Goal: Task Accomplishment & Management: Complete application form

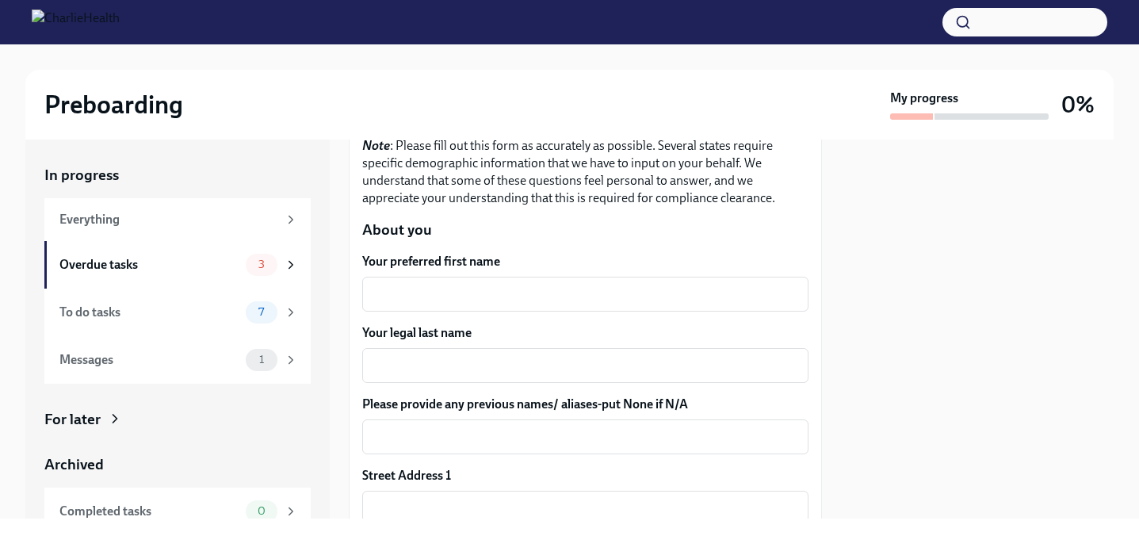
scroll to position [182, 0]
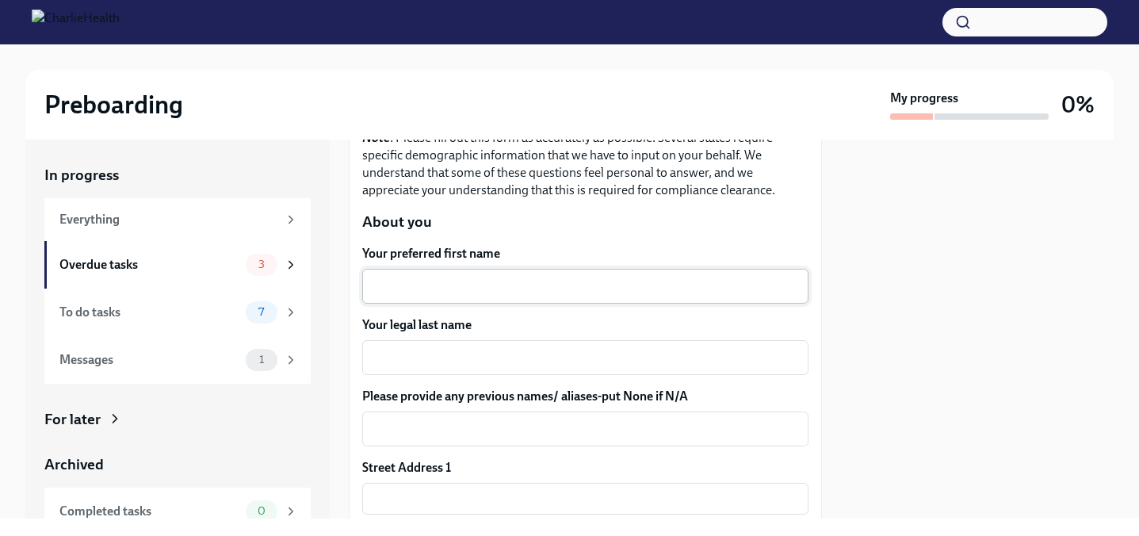
click at [557, 296] on div "x ​" at bounding box center [585, 286] width 446 height 35
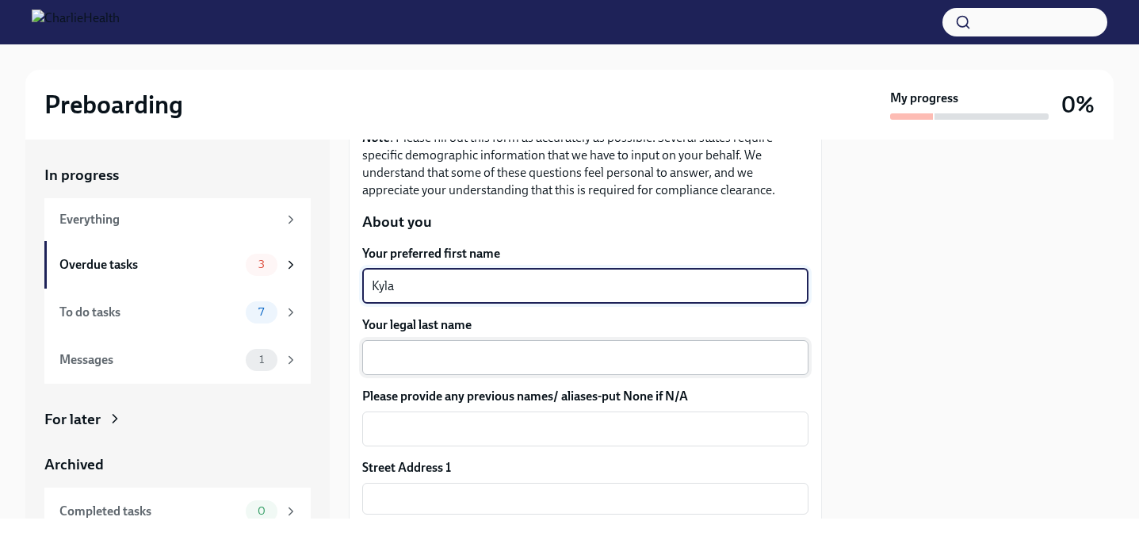
type textarea "Kyla"
click at [428, 368] on div "x ​" at bounding box center [585, 357] width 446 height 35
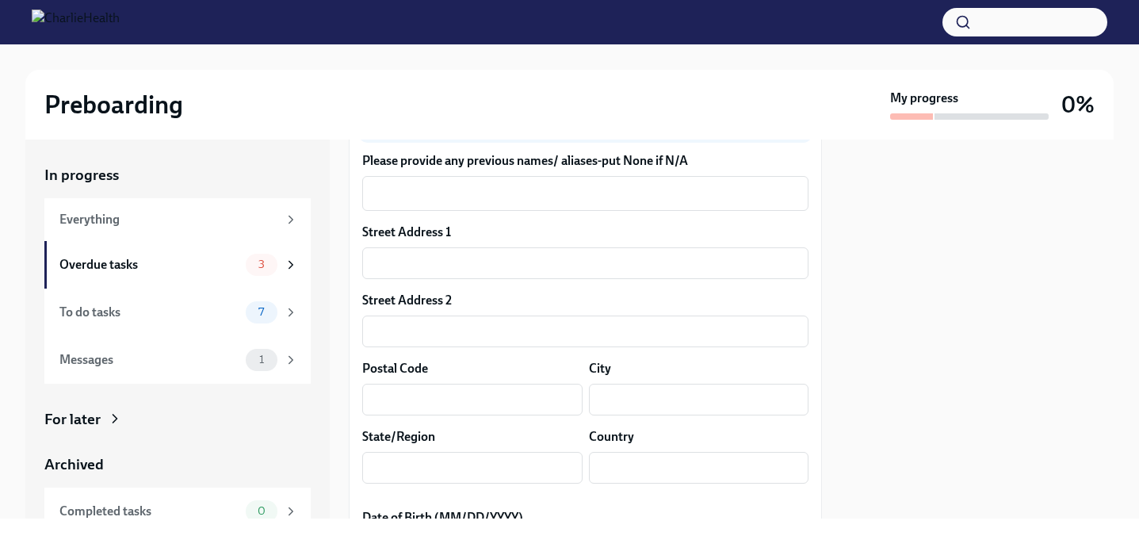
scroll to position [440, 0]
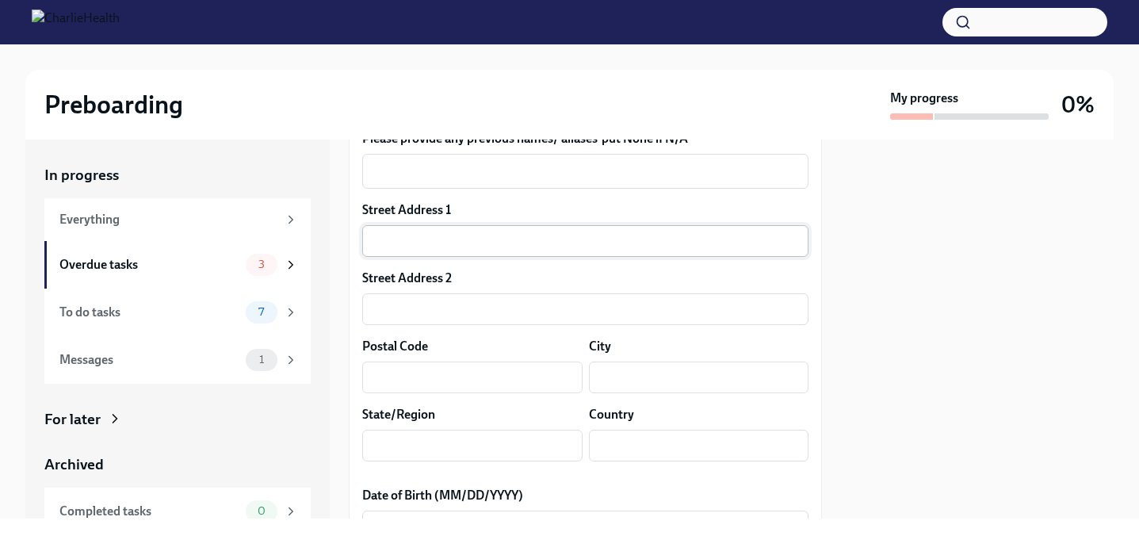
type textarea "[PERSON_NAME]"
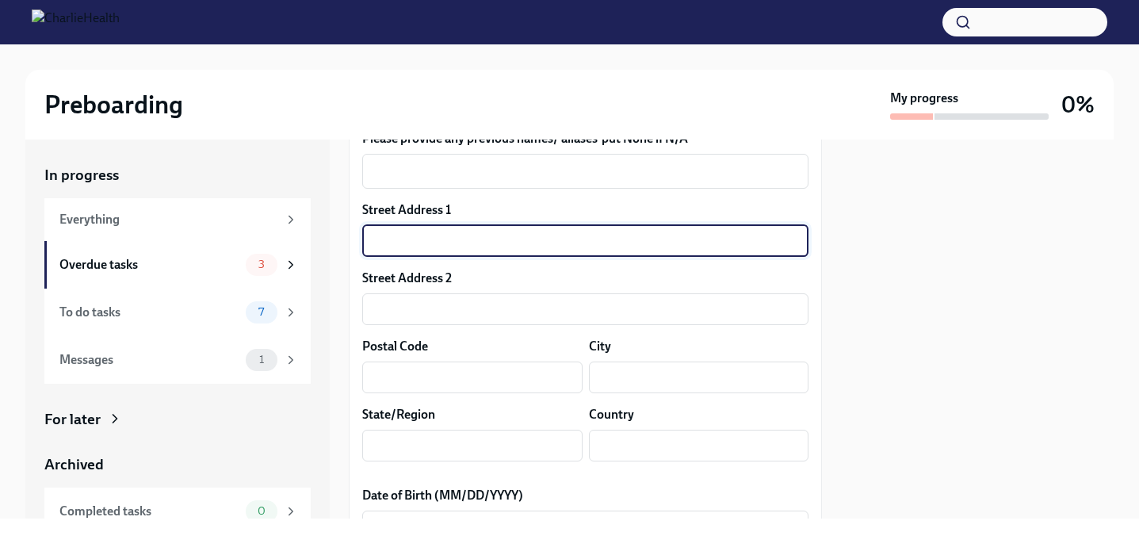
click at [562, 237] on input "text" at bounding box center [585, 241] width 446 height 32
type input "[STREET_ADDRESS]"
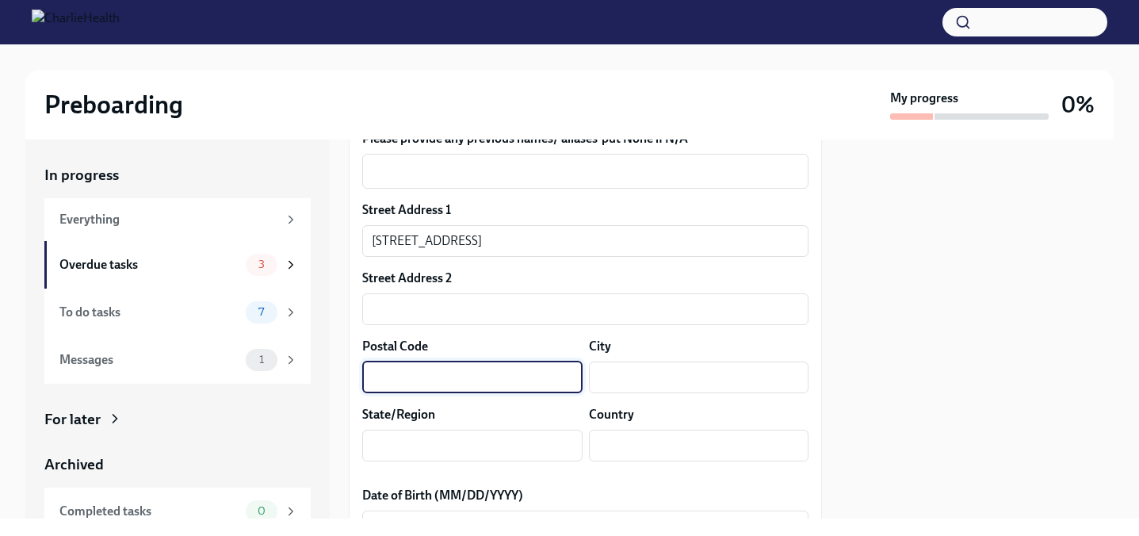
click at [410, 380] on input "text" at bounding box center [472, 377] width 220 height 32
type input "33709"
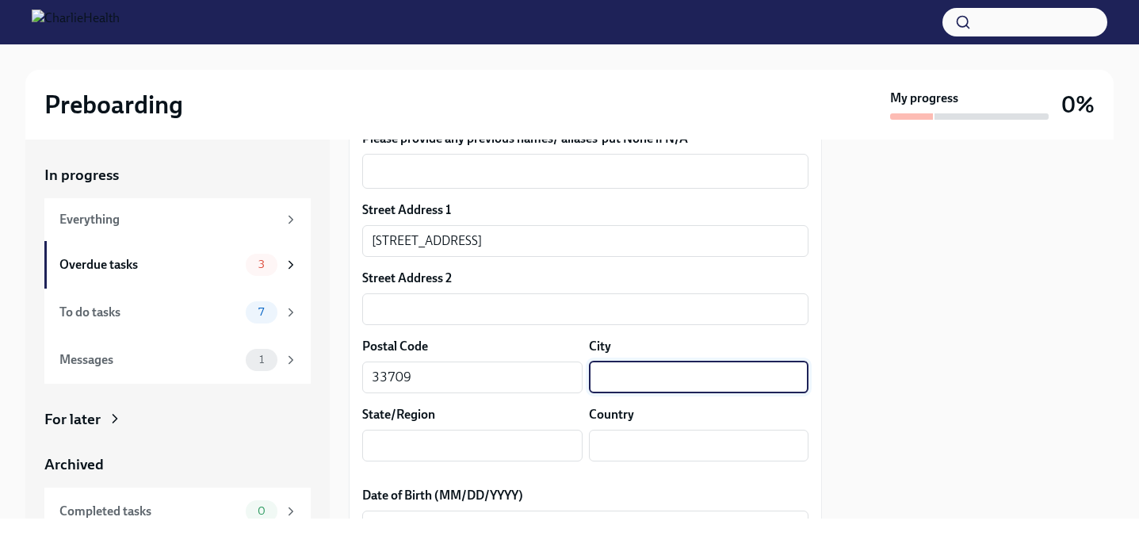
click at [672, 389] on input "text" at bounding box center [699, 377] width 220 height 32
type input "[GEOGRAPHIC_DATA]"
type input "FL"
type input "US"
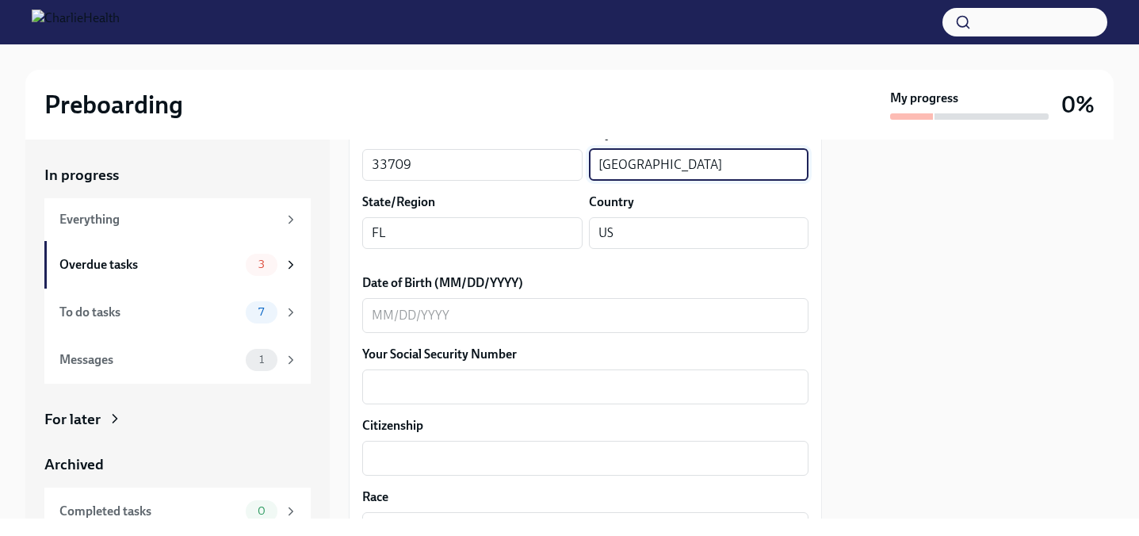
scroll to position [662, 0]
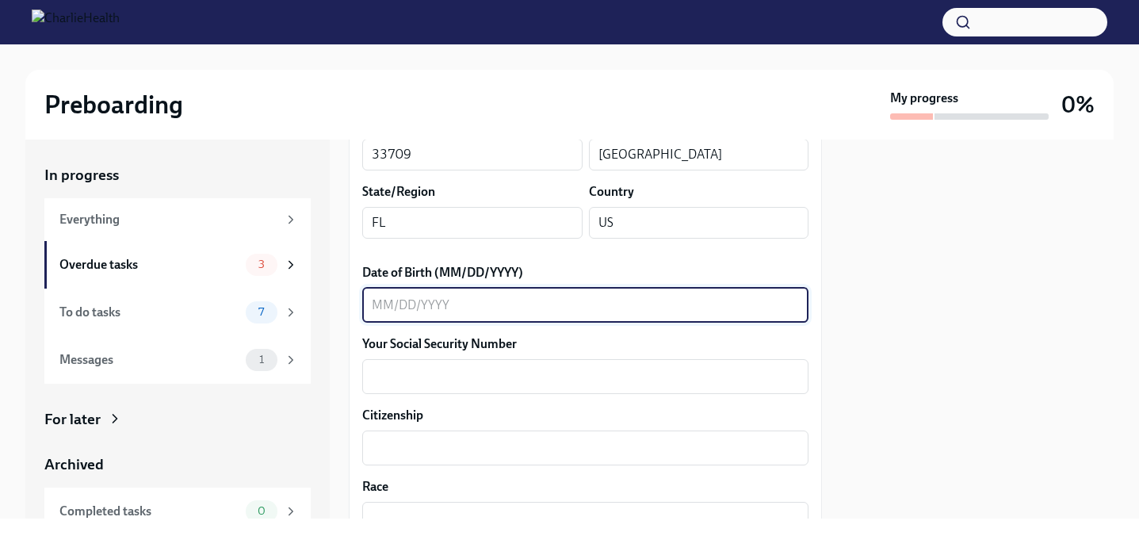
click at [658, 310] on textarea "Date of Birth (MM/DD/YYYY)" at bounding box center [585, 305] width 427 height 19
type textarea "[DATE]"
click at [646, 381] on textarea "Your Social Security Number" at bounding box center [585, 376] width 427 height 19
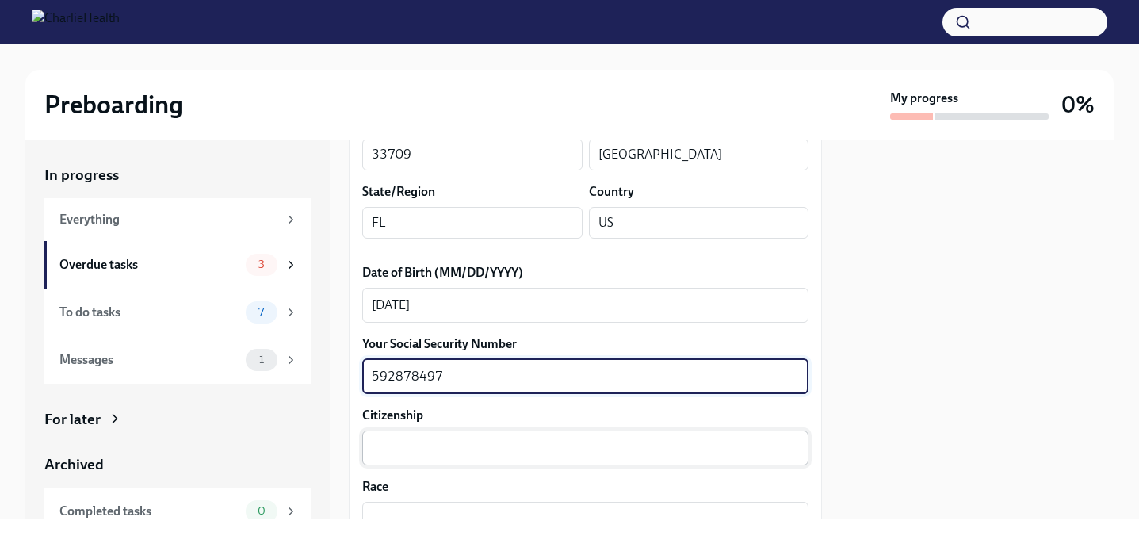
type textarea "592878497"
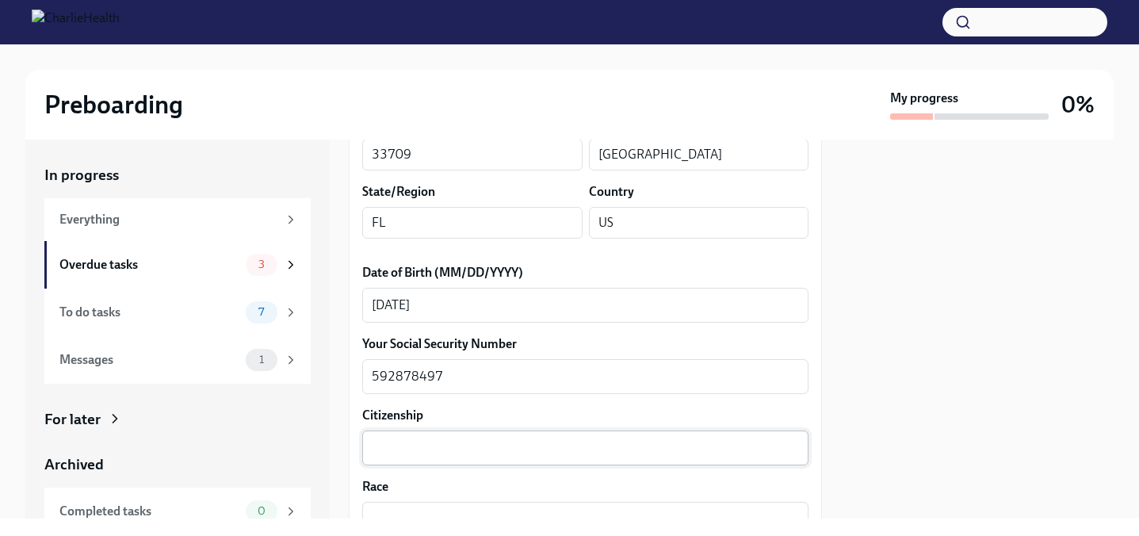
click at [627, 437] on div "x ​" at bounding box center [585, 447] width 446 height 35
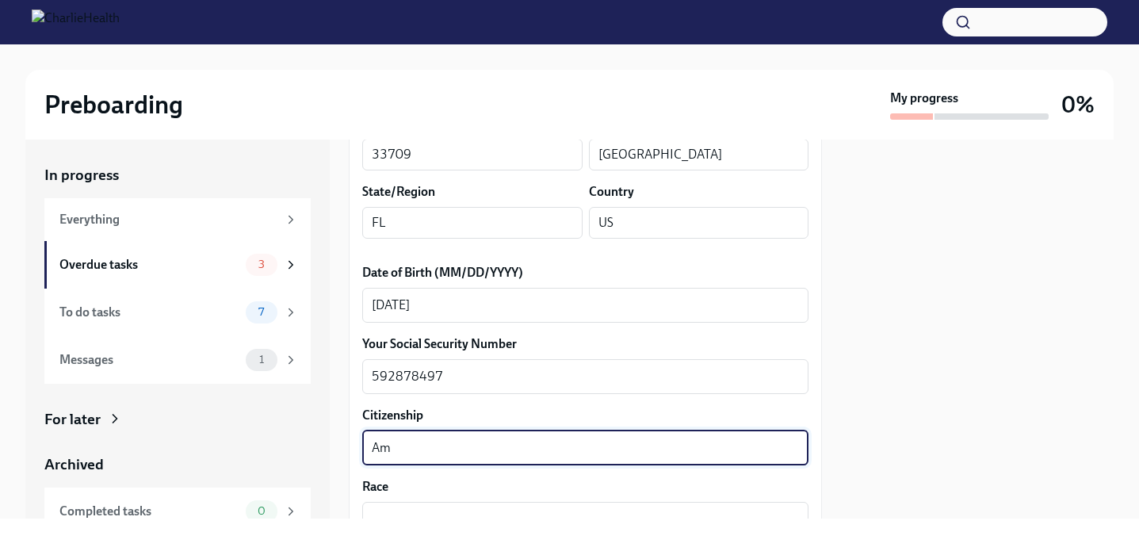
type textarea "A"
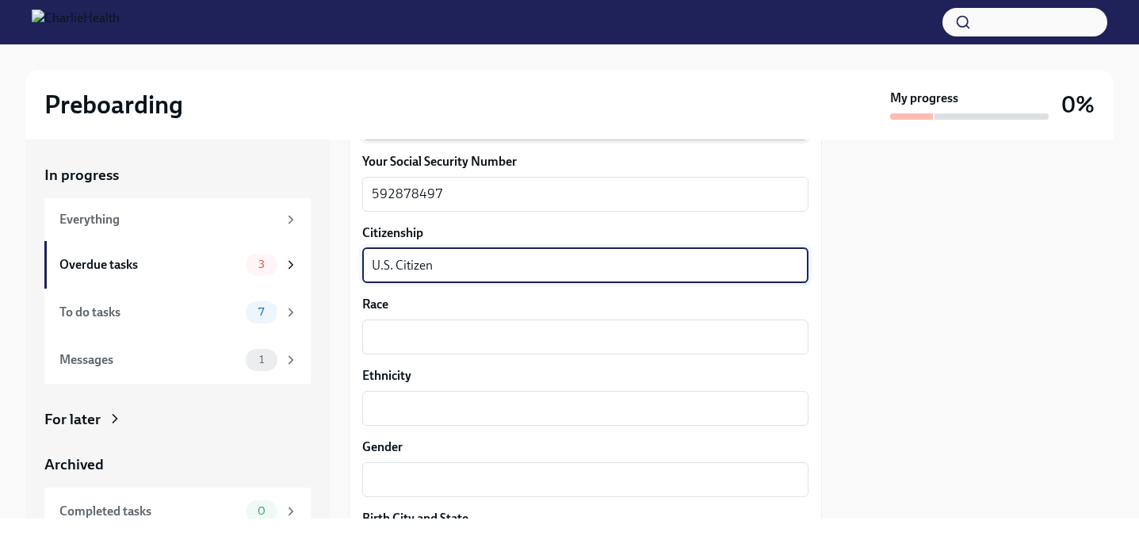
scroll to position [894, 0]
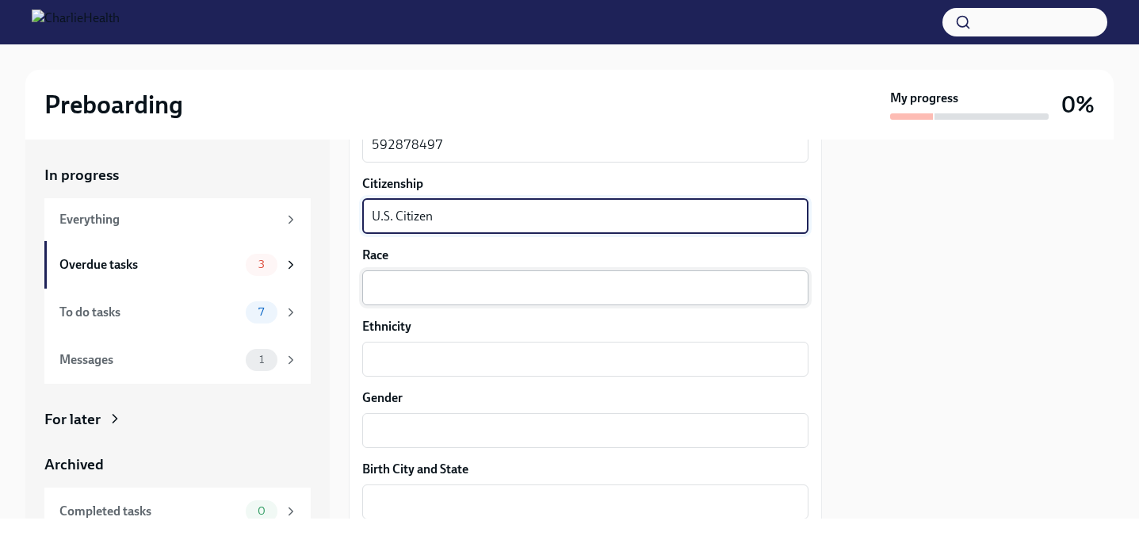
type textarea "U.S. Citizen"
click at [535, 280] on textarea "Race" at bounding box center [585, 287] width 427 height 19
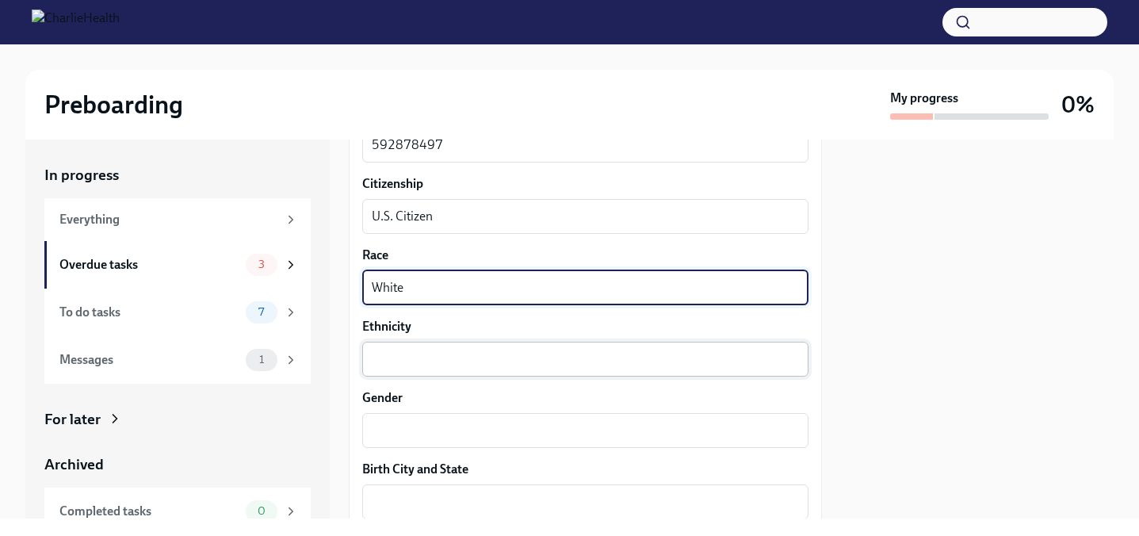
type textarea "White"
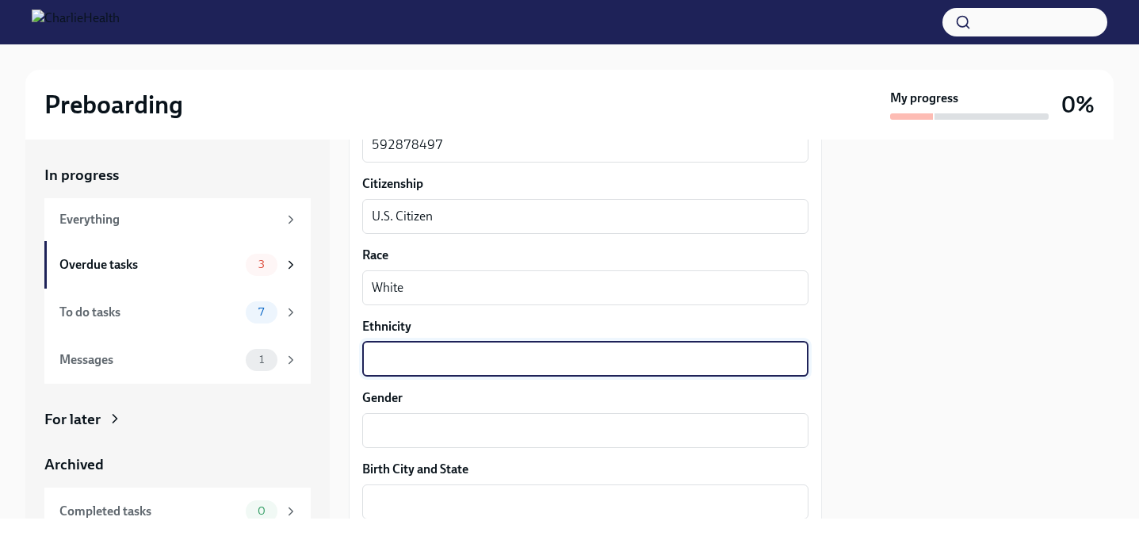
click at [536, 360] on textarea "Ethnicity" at bounding box center [585, 358] width 427 height 19
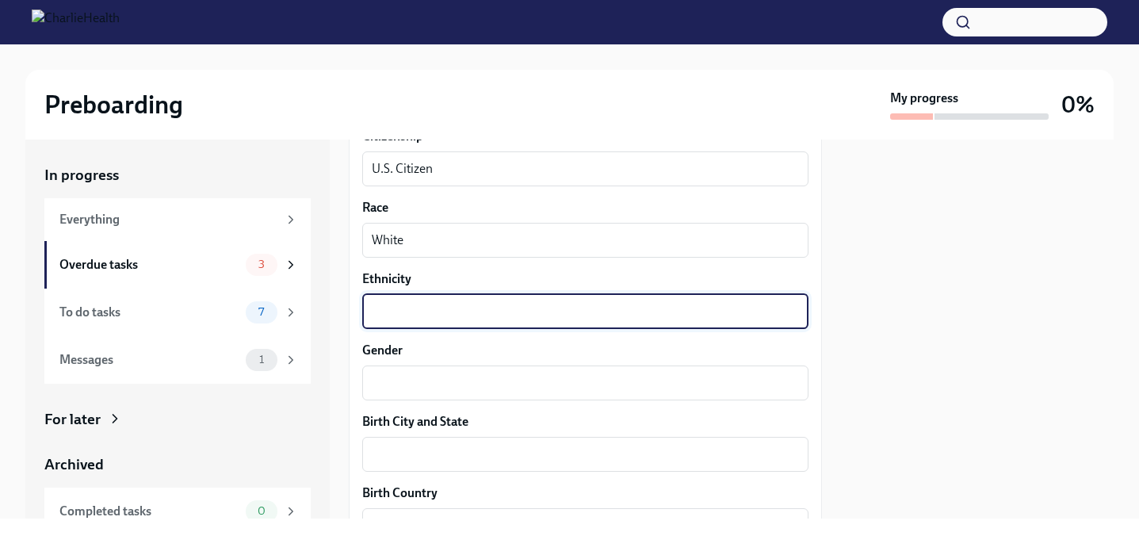
scroll to position [935, 0]
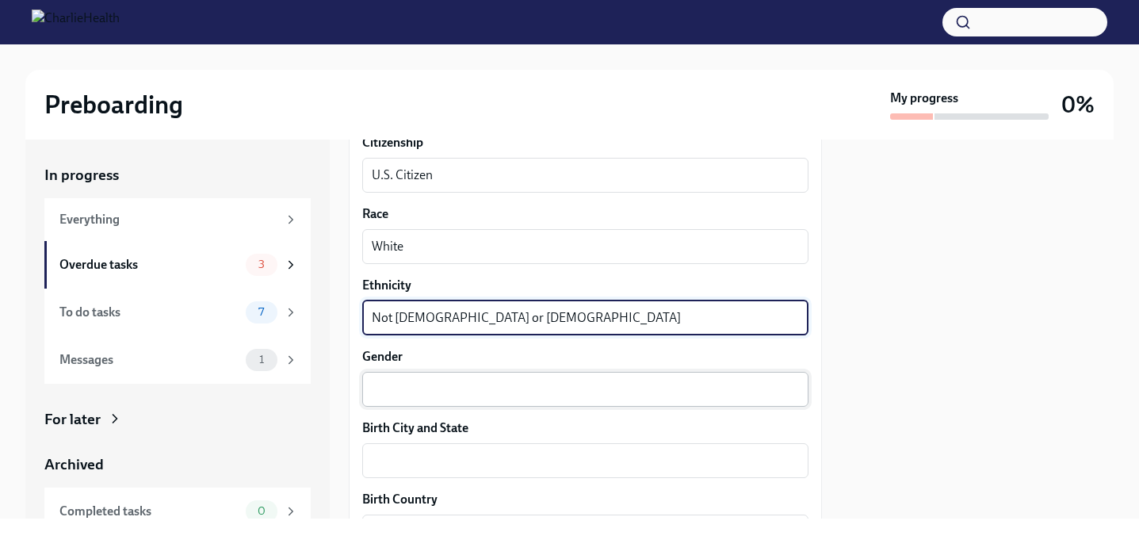
type textarea "Not [DEMOGRAPHIC_DATA] or [DEMOGRAPHIC_DATA]"
click at [410, 381] on textarea "Gender" at bounding box center [585, 389] width 427 height 19
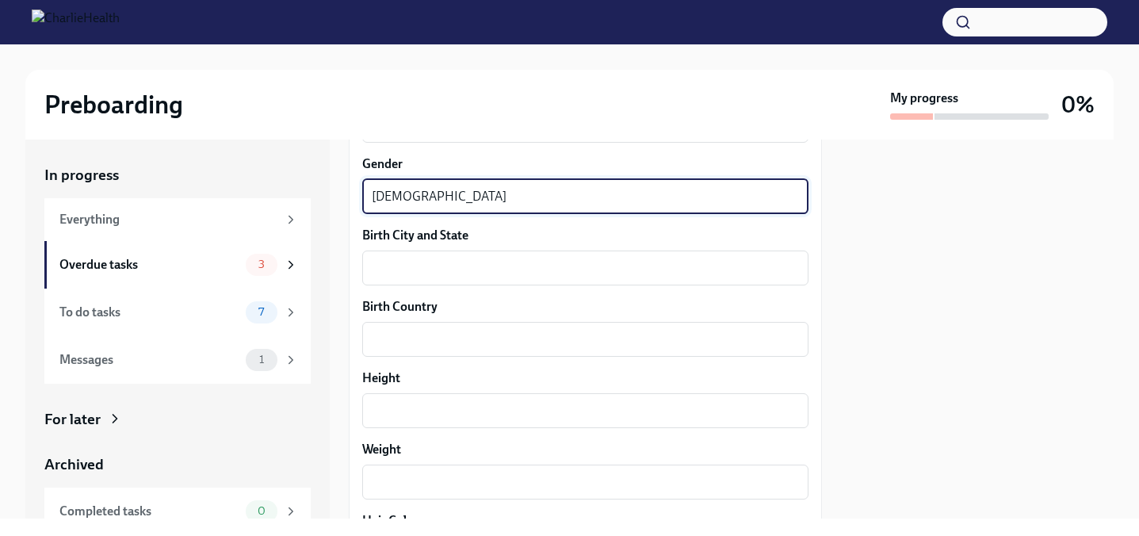
scroll to position [1147, 0]
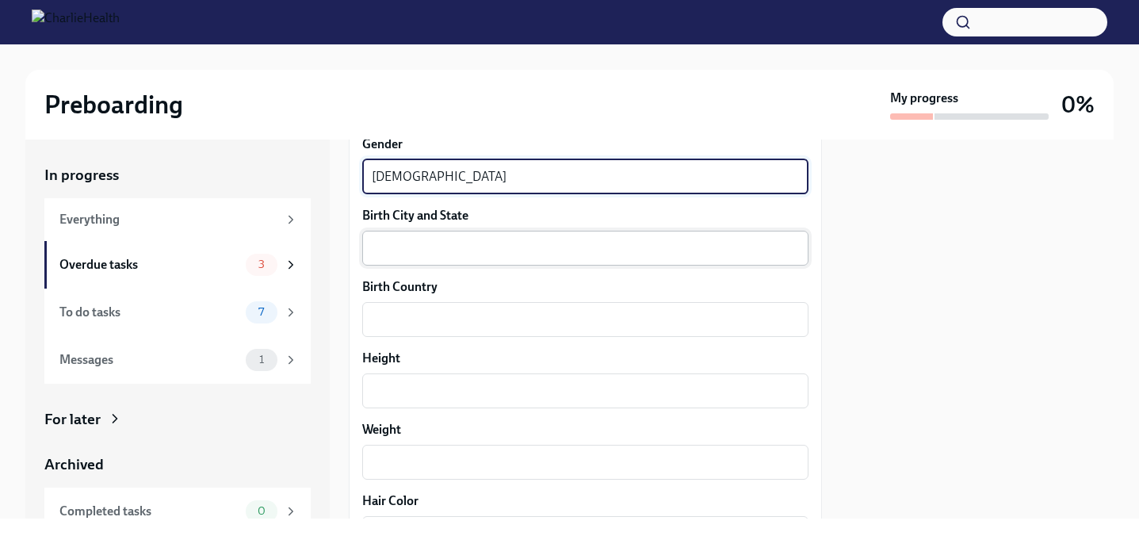
type textarea "[DEMOGRAPHIC_DATA]"
click at [607, 259] on div "x ​" at bounding box center [585, 248] width 446 height 35
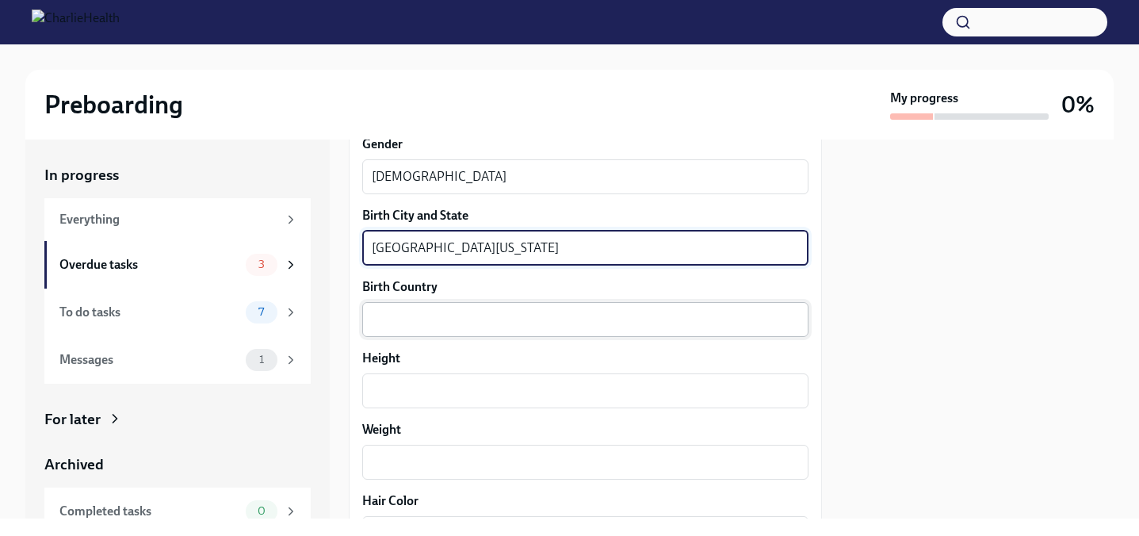
type textarea "[GEOGRAPHIC_DATA][US_STATE]"
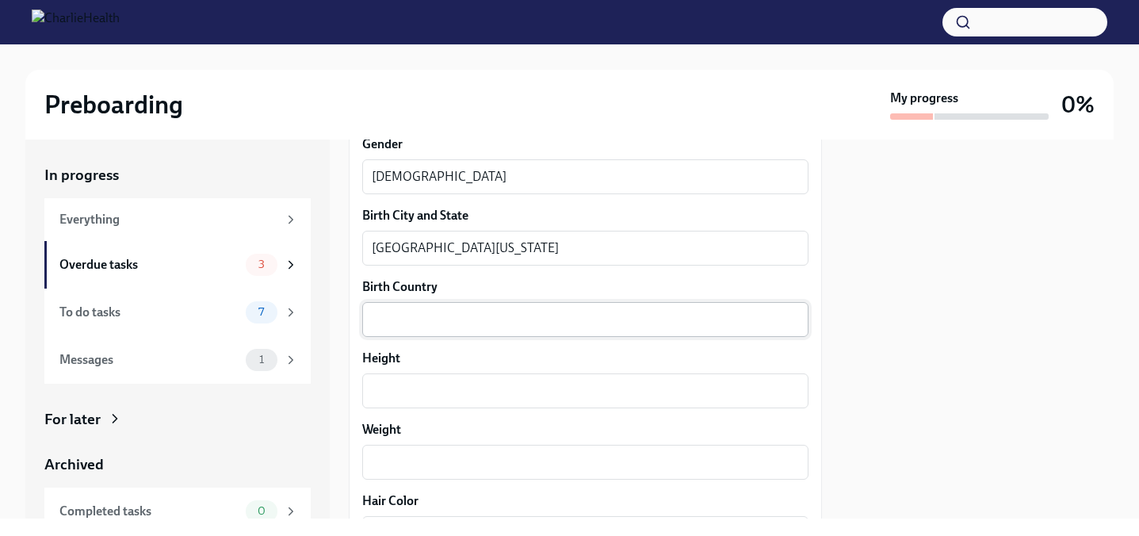
click at [574, 335] on div "x ​" at bounding box center [585, 319] width 446 height 35
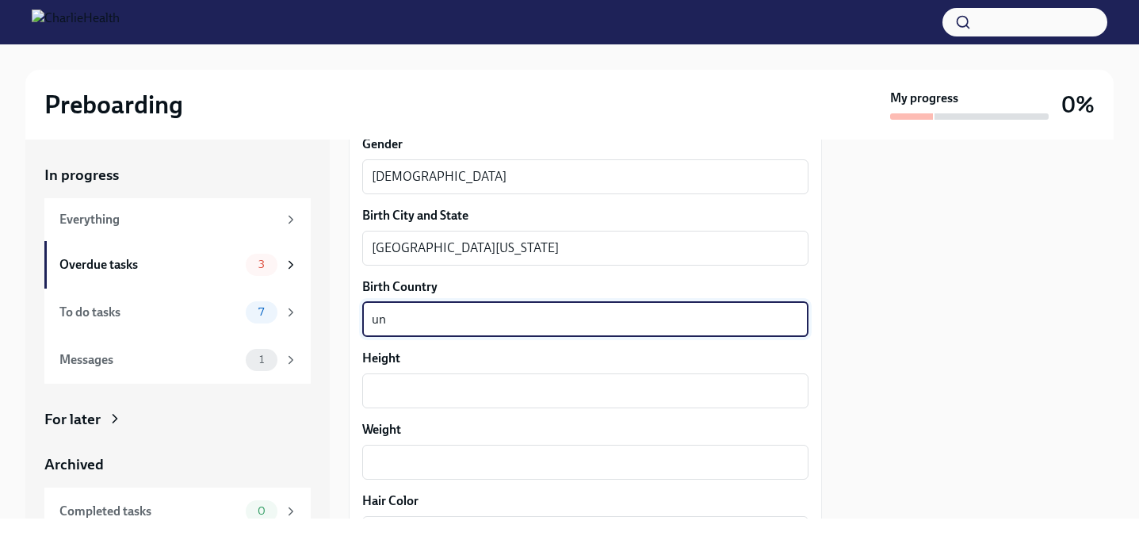
type textarea "u"
type textarea "[GEOGRAPHIC_DATA]"
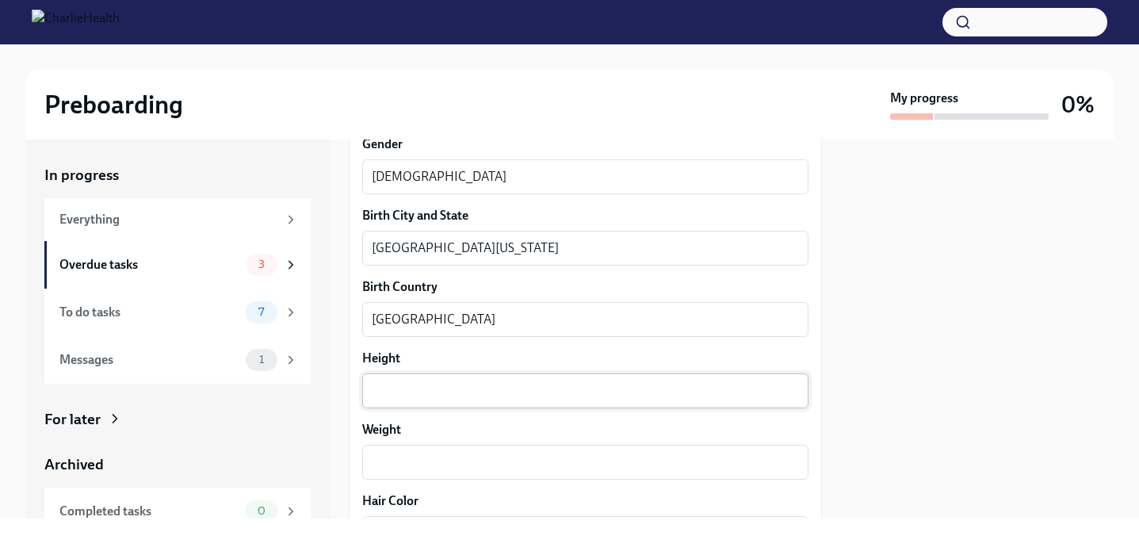
click at [534, 402] on div "x ​" at bounding box center [585, 390] width 446 height 35
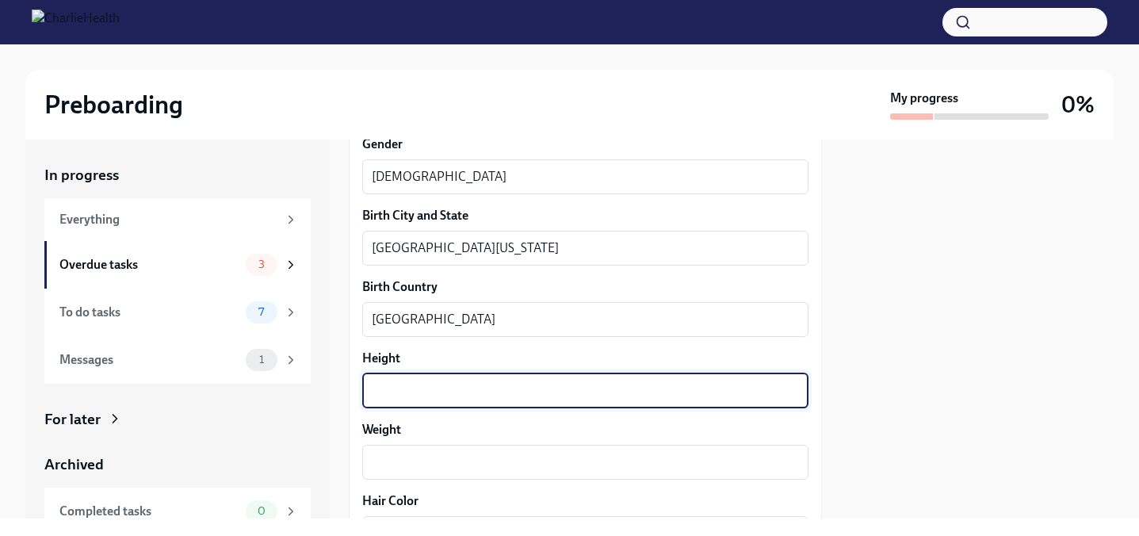
type textarea "%"
type textarea "5ft5in"
click at [512, 460] on textarea "Weight" at bounding box center [585, 461] width 427 height 19
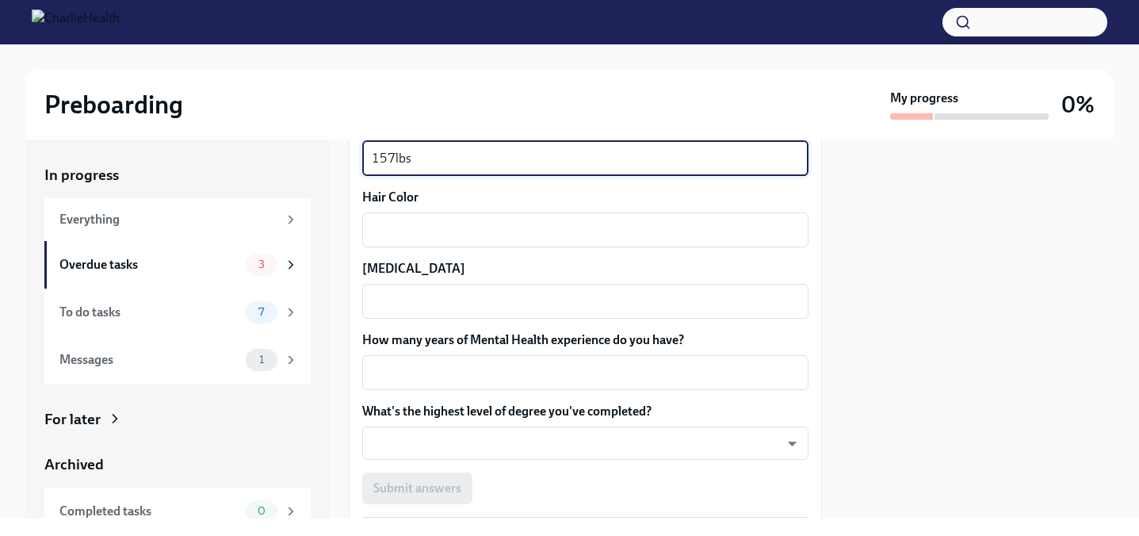
scroll to position [1447, 0]
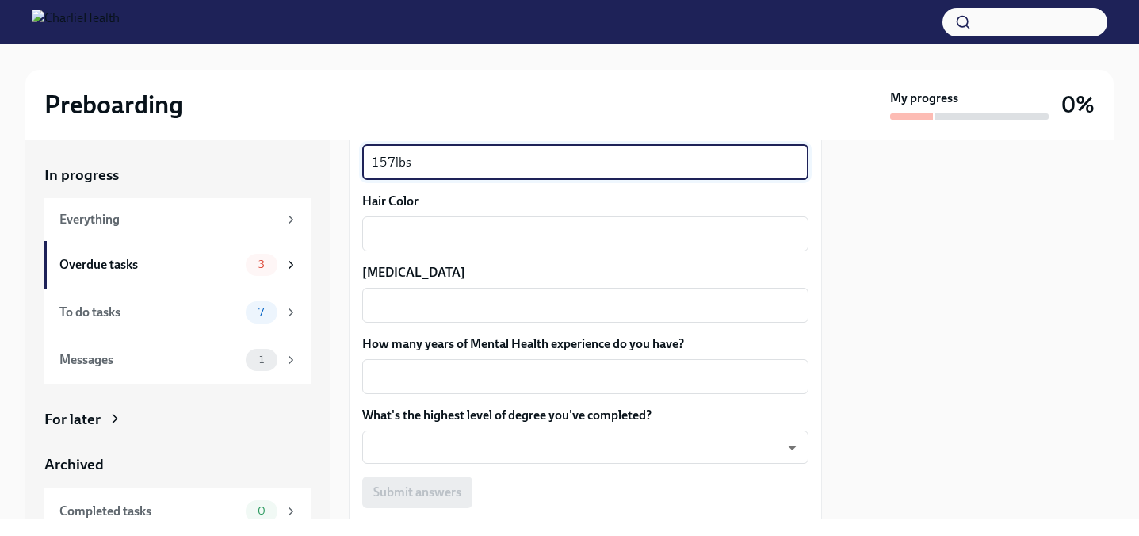
type textarea "157lbs"
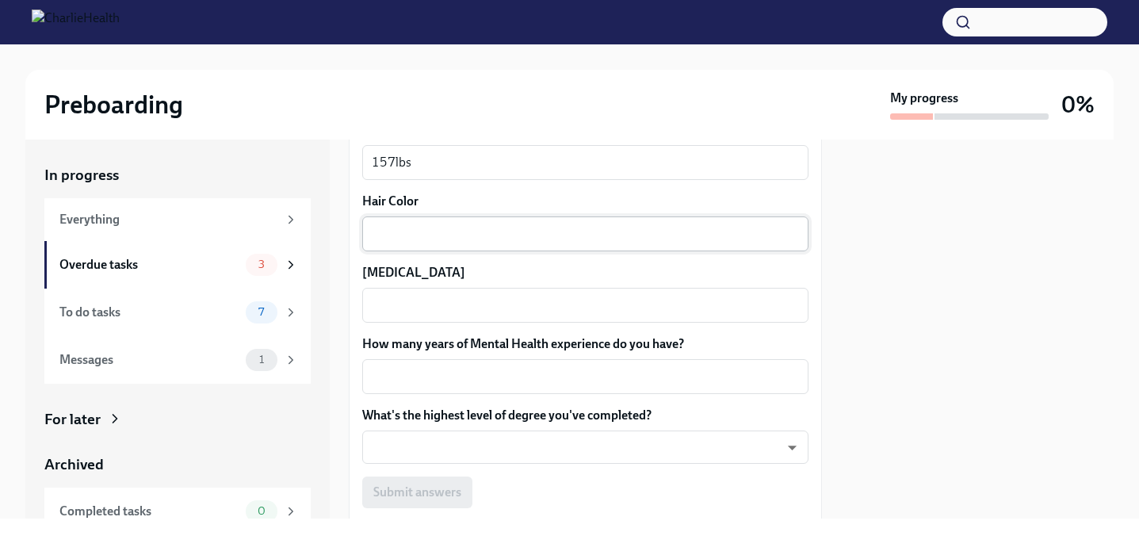
click at [505, 235] on textarea "Hair Color" at bounding box center [585, 233] width 427 height 19
click at [410, 320] on div "x ​" at bounding box center [585, 305] width 446 height 35
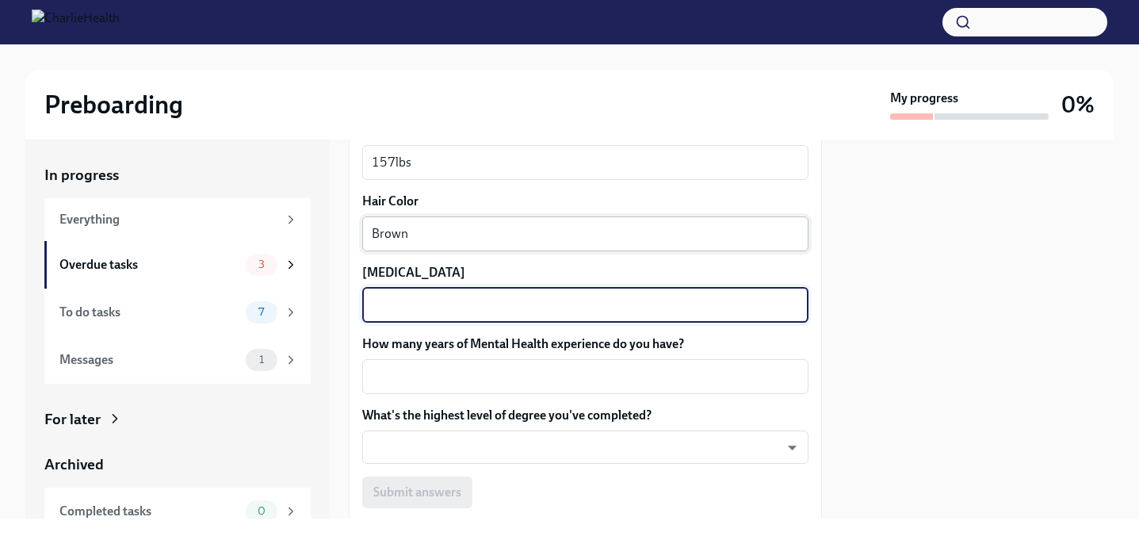
click at [414, 238] on textarea "Brown" at bounding box center [585, 233] width 427 height 19
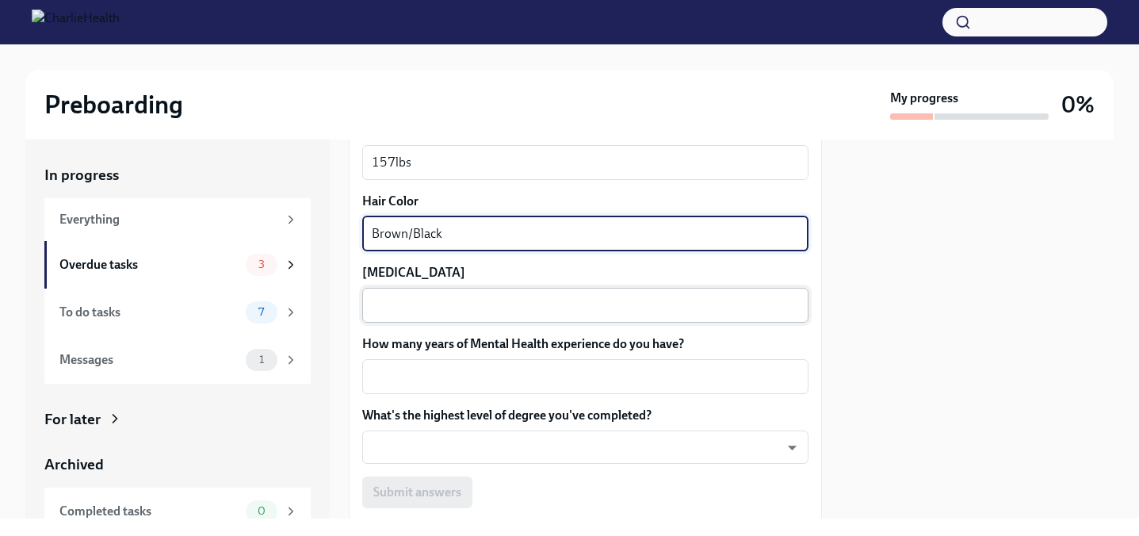
type textarea "Brown/Black"
click at [395, 303] on textarea "[MEDICAL_DATA]" at bounding box center [585, 305] width 427 height 19
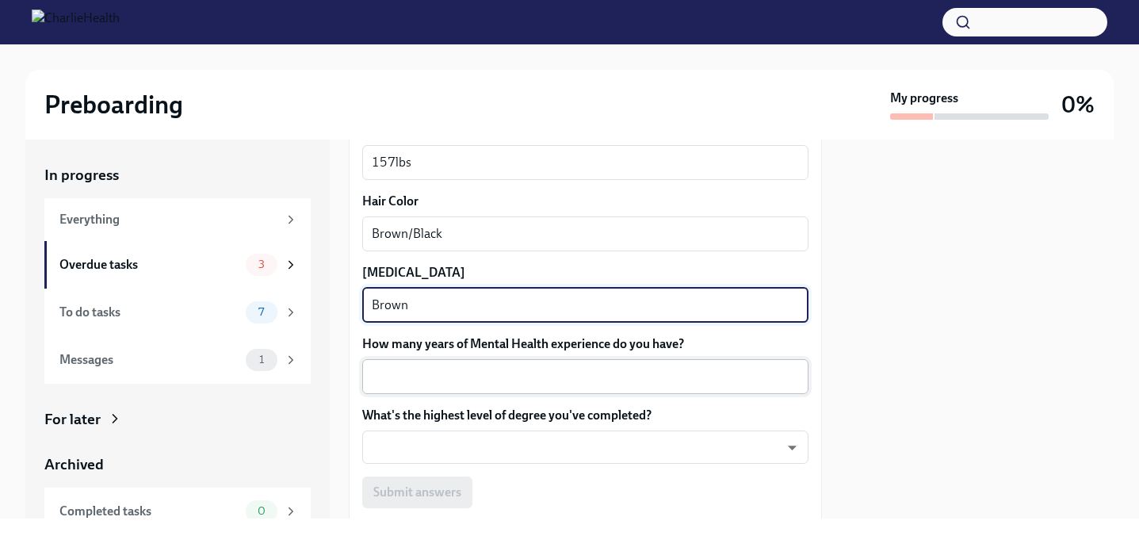
type textarea "Brown"
click at [448, 376] on textarea "How many years of Mental Health experience do you have?" at bounding box center [585, 376] width 427 height 19
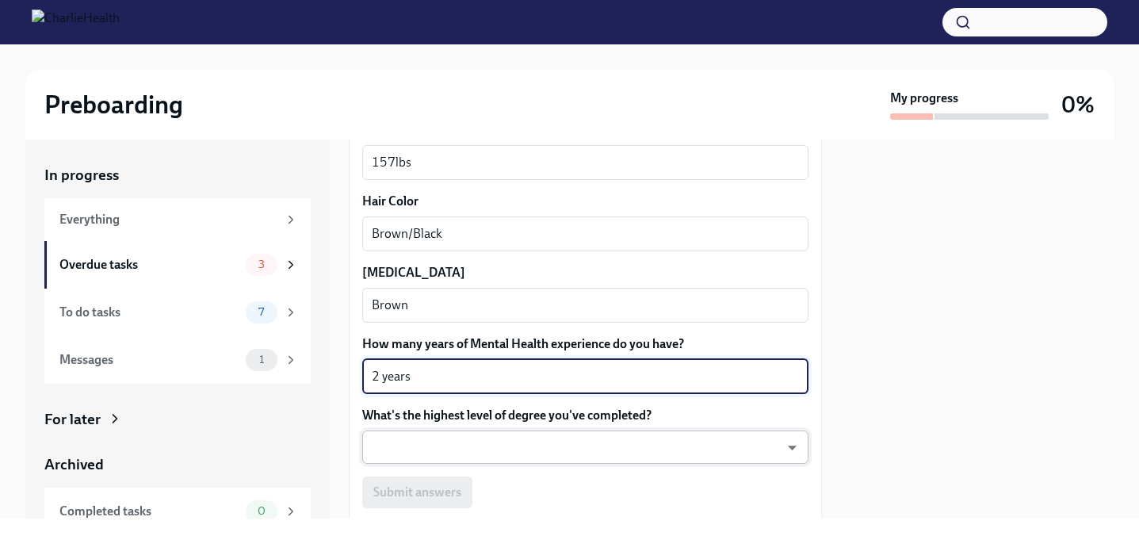
type textarea "2 years"
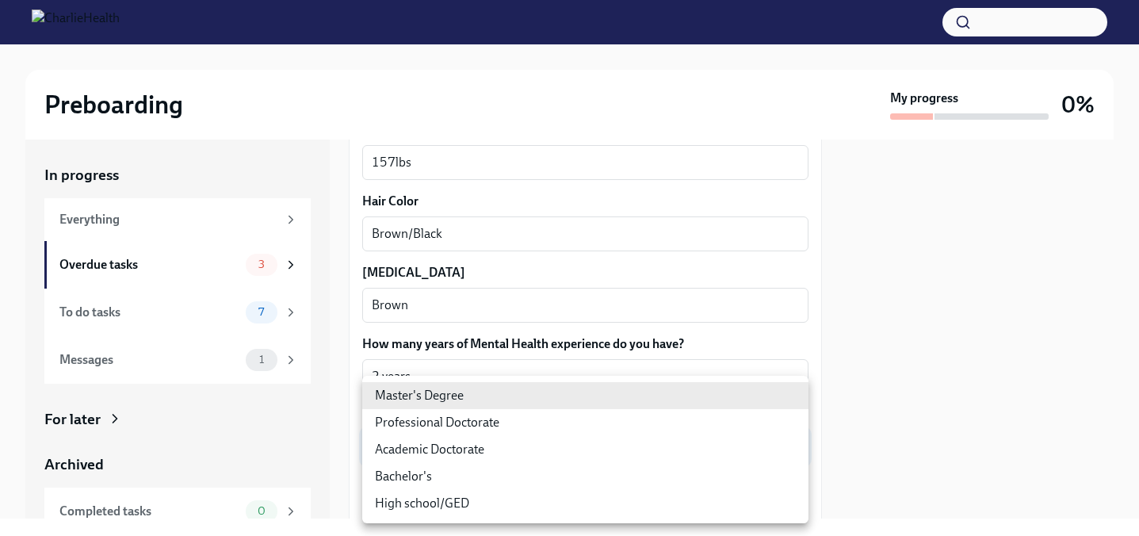
click at [602, 454] on body "Preboarding My progress 0% In progress Everything Overdue tasks 3 To do tasks 7…" at bounding box center [569, 268] width 1139 height 536
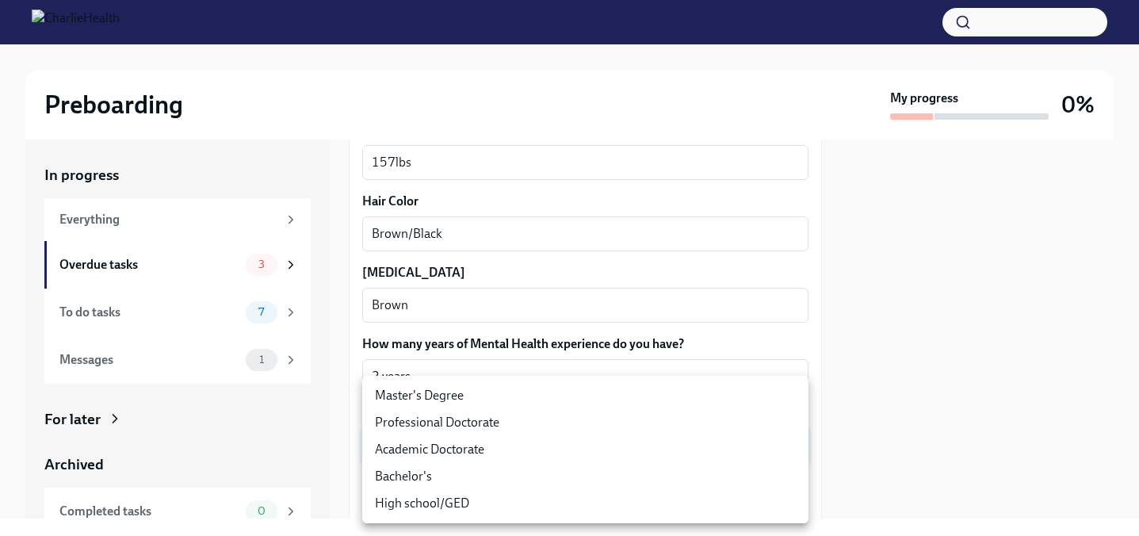
click at [576, 392] on li "Master's Degree" at bounding box center [585, 395] width 446 height 27
type input "2vBr-ghkD"
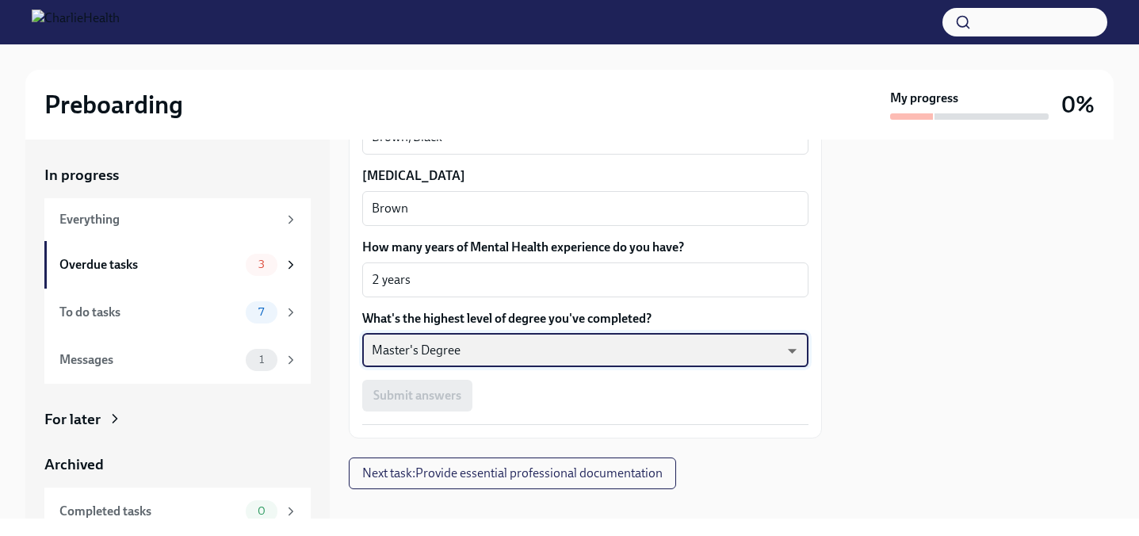
scroll to position [1565, 0]
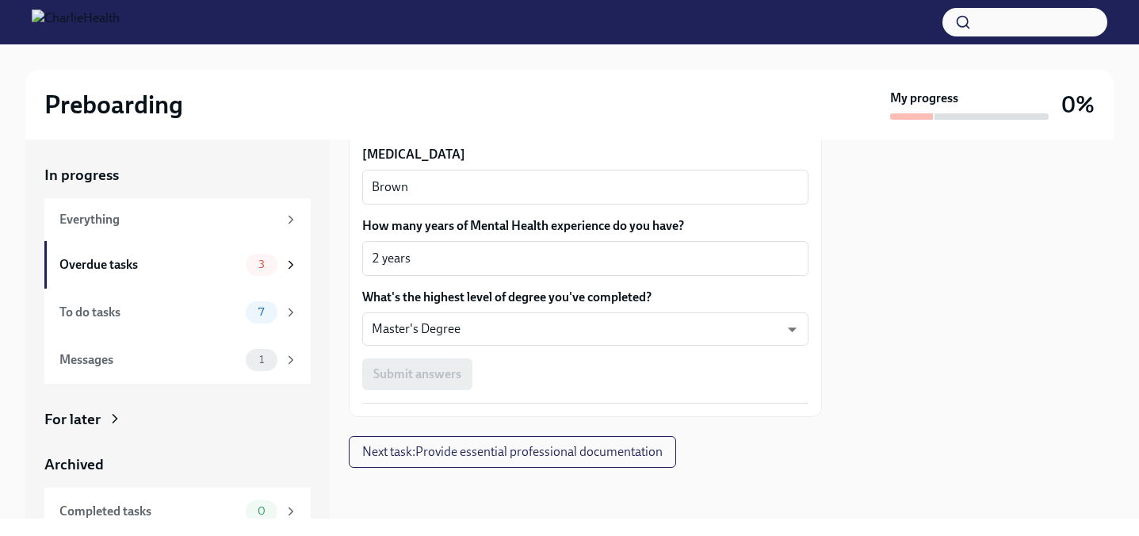
click at [448, 371] on div "Submit answers" at bounding box center [585, 374] width 446 height 32
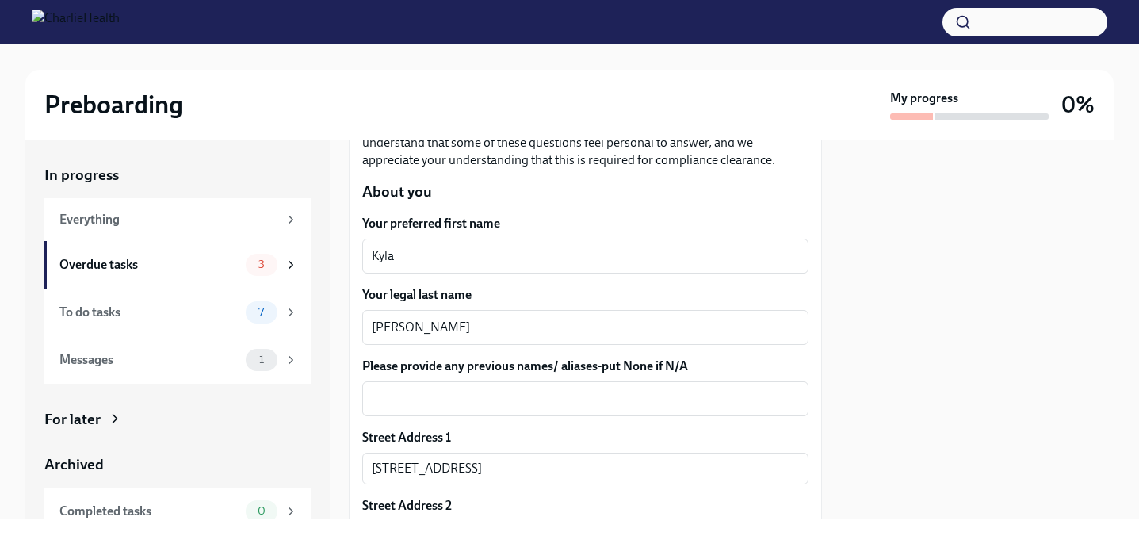
scroll to position [261, 0]
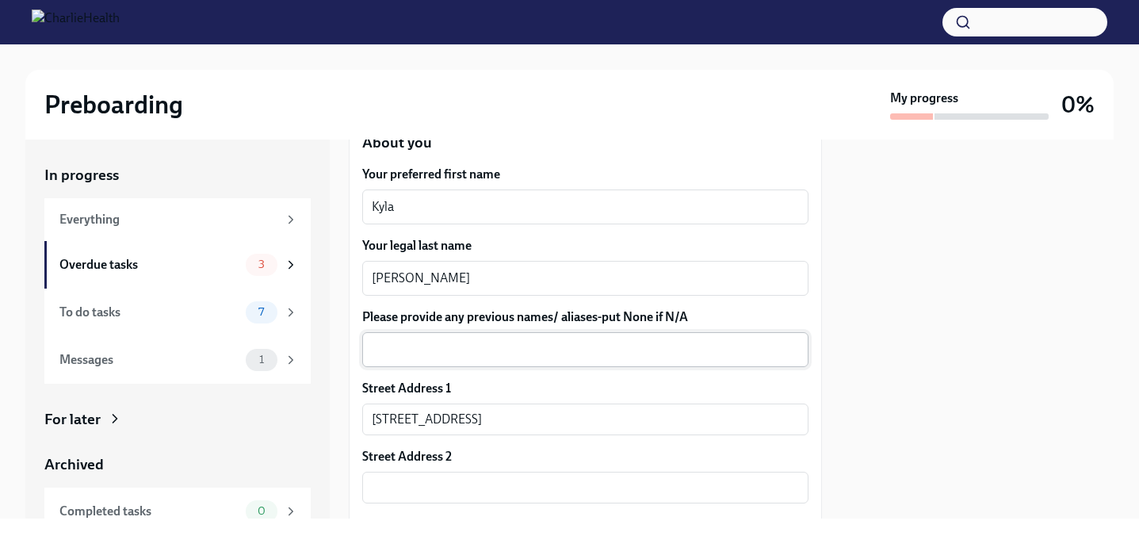
click at [509, 363] on div "x ​" at bounding box center [585, 349] width 446 height 35
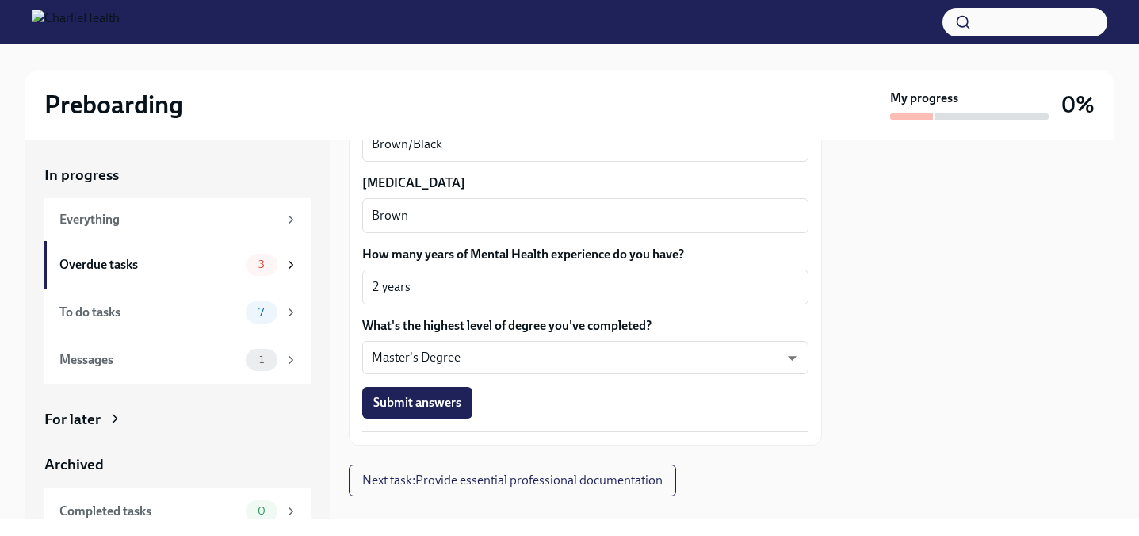
scroll to position [1565, 0]
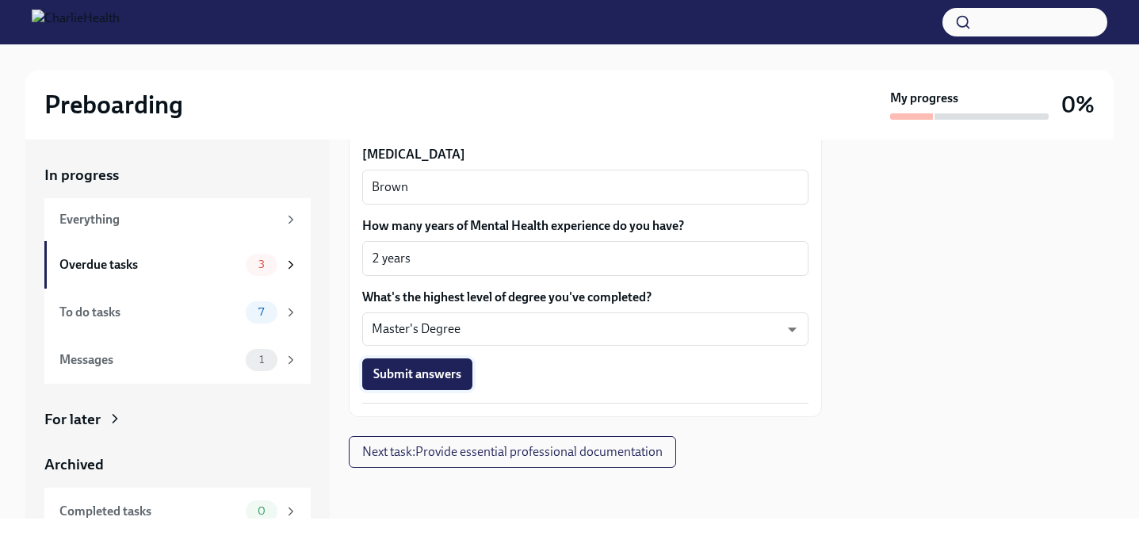
type textarea "n/a"
click at [435, 378] on span "Submit answers" at bounding box center [417, 374] width 88 height 16
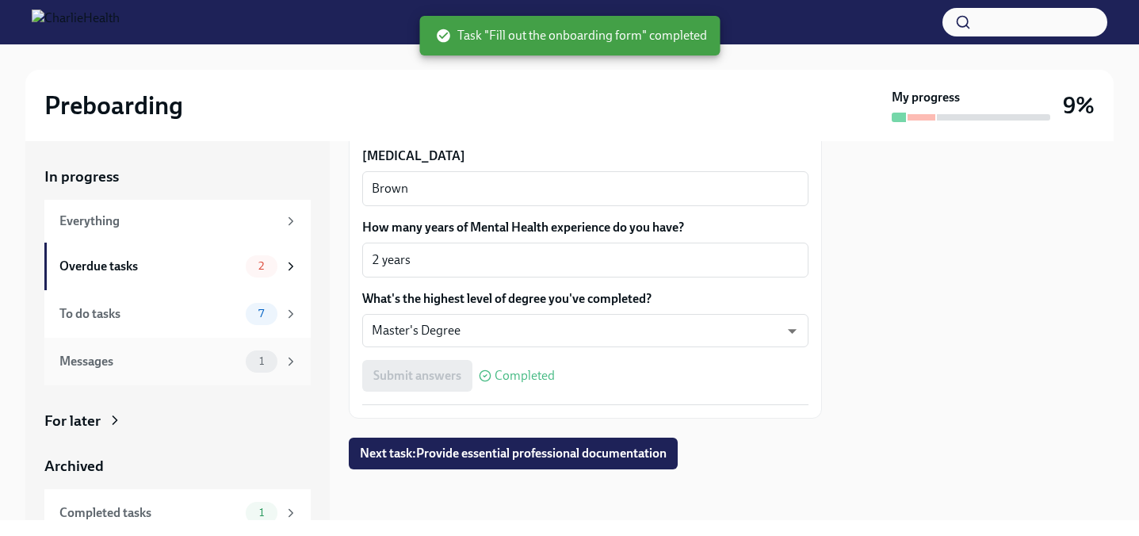
click at [254, 355] on span "1" at bounding box center [262, 361] width 24 height 12
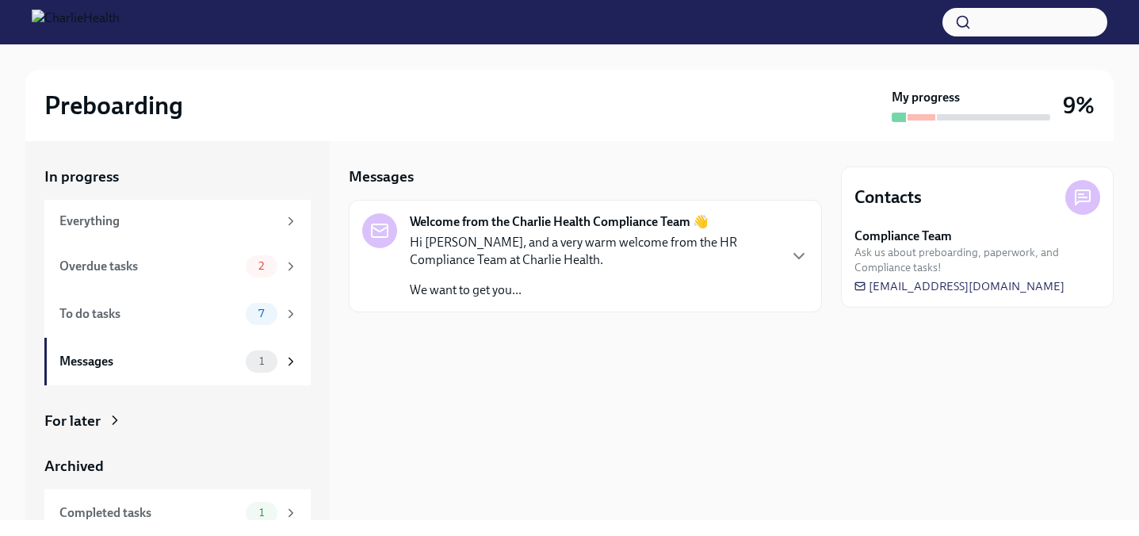
click at [576, 261] on p "Hi [PERSON_NAME], and a very warm welcome from the HR Compliance Team at Charli…" at bounding box center [593, 251] width 367 height 35
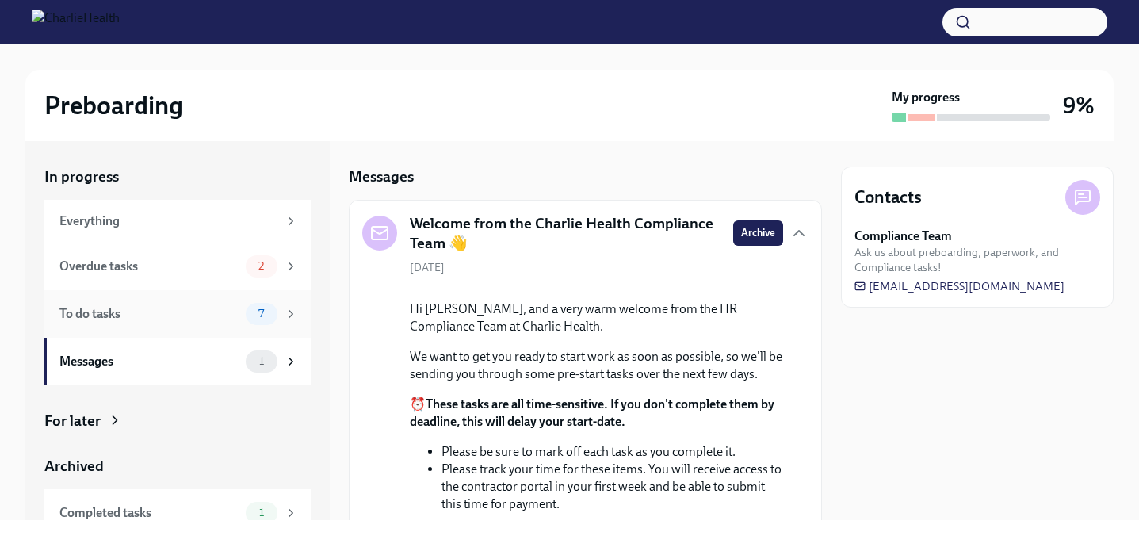
click at [215, 326] on div "To do tasks 7" at bounding box center [177, 314] width 266 height 48
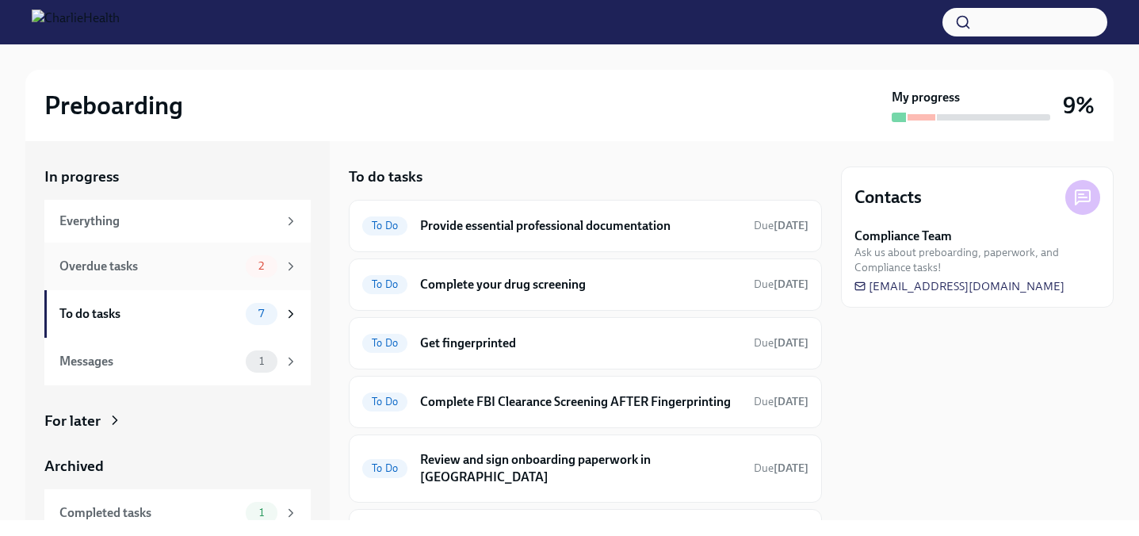
click at [215, 279] on div "Overdue tasks 2" at bounding box center [177, 266] width 266 height 48
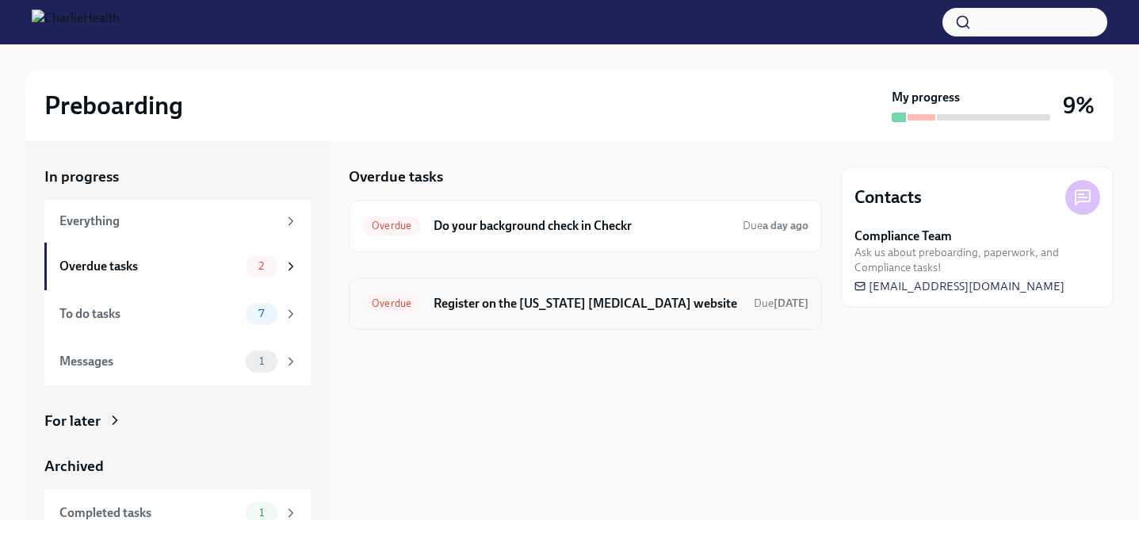
click at [555, 299] on h6 "Register on the [US_STATE] [MEDICAL_DATA] website" at bounding box center [586, 303] width 307 height 17
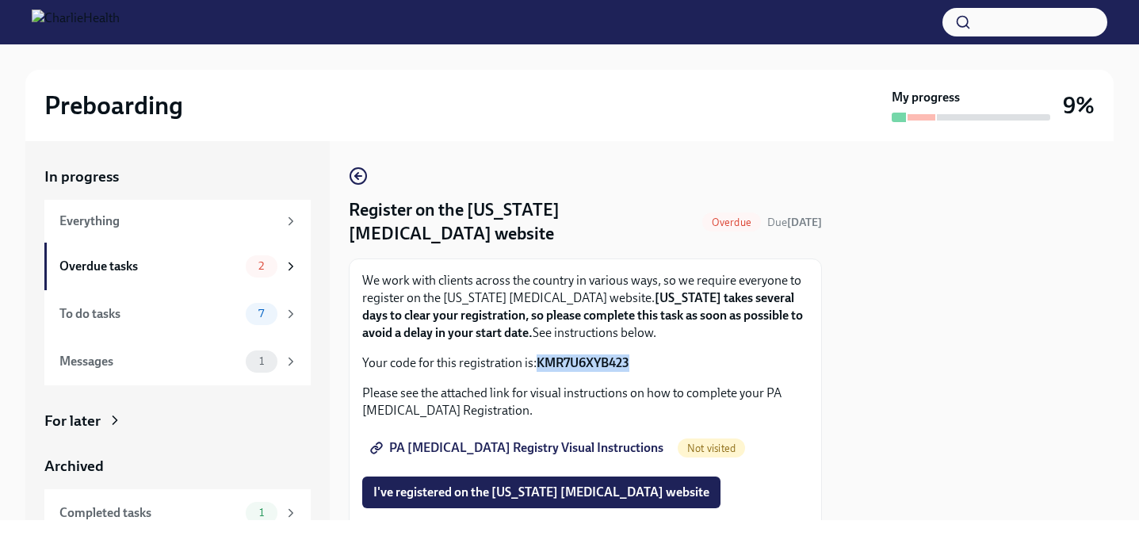
drag, startPoint x: 638, startPoint y: 360, endPoint x: 540, endPoint y: 364, distance: 98.3
click at [540, 364] on p "Your code for this registration is: KMR7U6XYB423" at bounding box center [585, 362] width 446 height 17
click at [540, 451] on span "PA [MEDICAL_DATA] Registry Visual Instructions" at bounding box center [518, 448] width 290 height 16
click at [645, 365] on p "Your code for this registration is: KMR7U6XYB423" at bounding box center [585, 362] width 446 height 17
drag, startPoint x: 639, startPoint y: 364, endPoint x: 540, endPoint y: 361, distance: 99.9
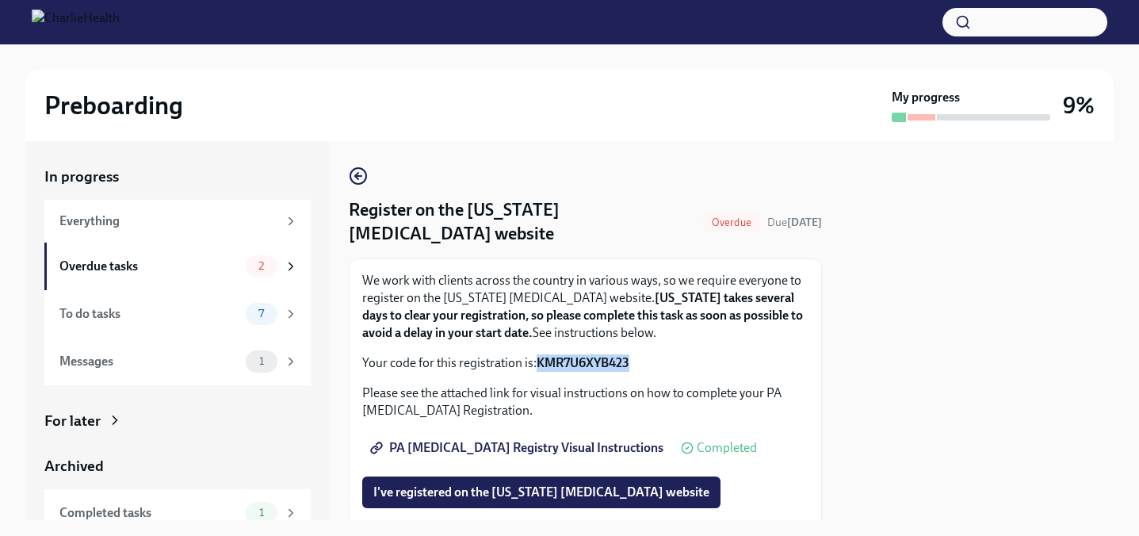
click at [540, 361] on p "Your code for this registration is: KMR7U6XYB423" at bounding box center [585, 362] width 446 height 17
copy strong "KMR7U6XYB423"
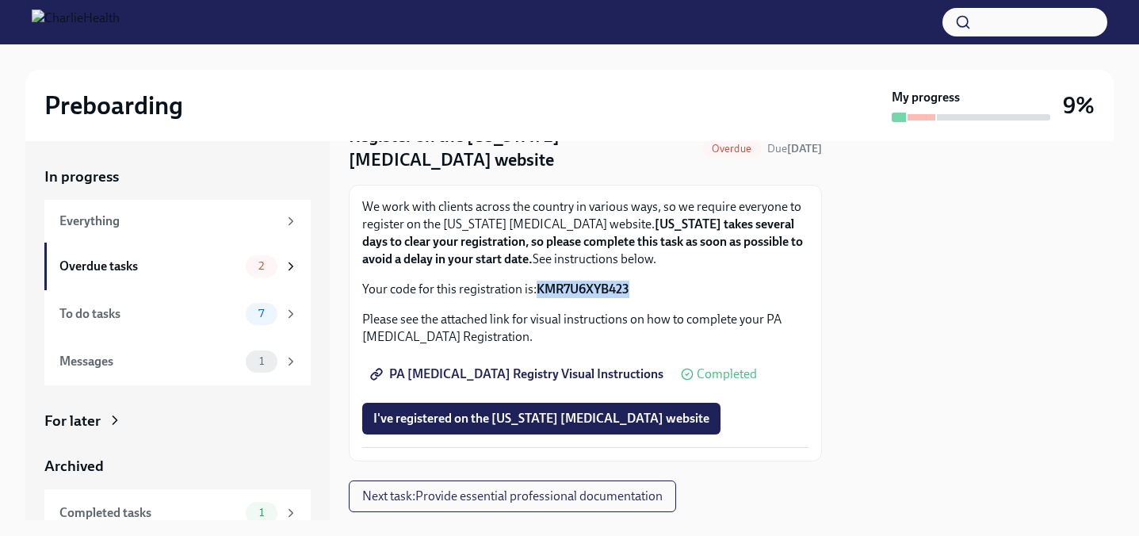
scroll to position [116, 0]
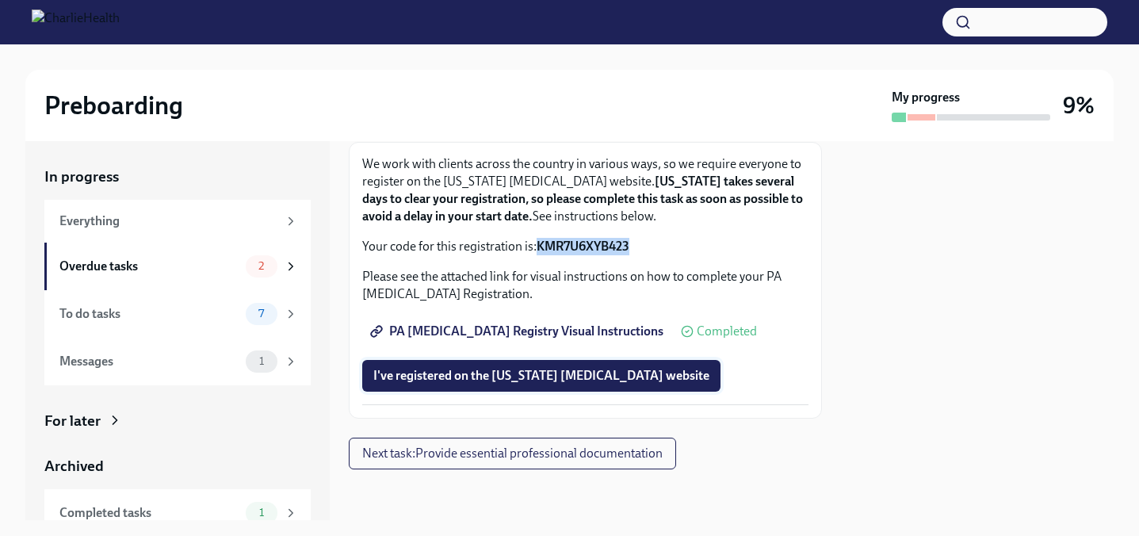
click at [545, 383] on span "I've registered on the [US_STATE] [MEDICAL_DATA] website" at bounding box center [541, 376] width 336 height 16
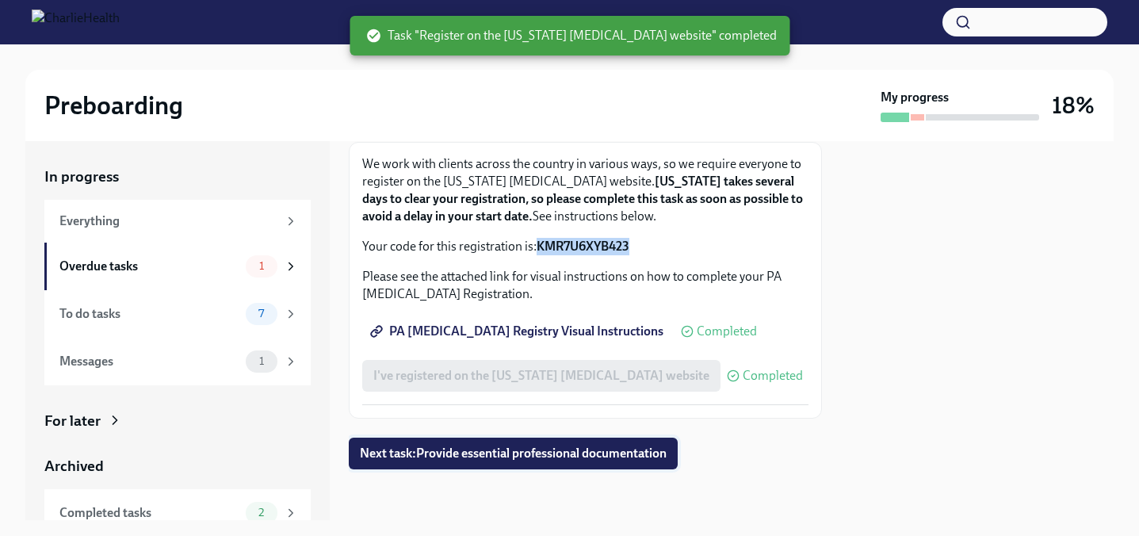
click at [529, 463] on button "Next task : Provide essential professional documentation" at bounding box center [513, 453] width 329 height 32
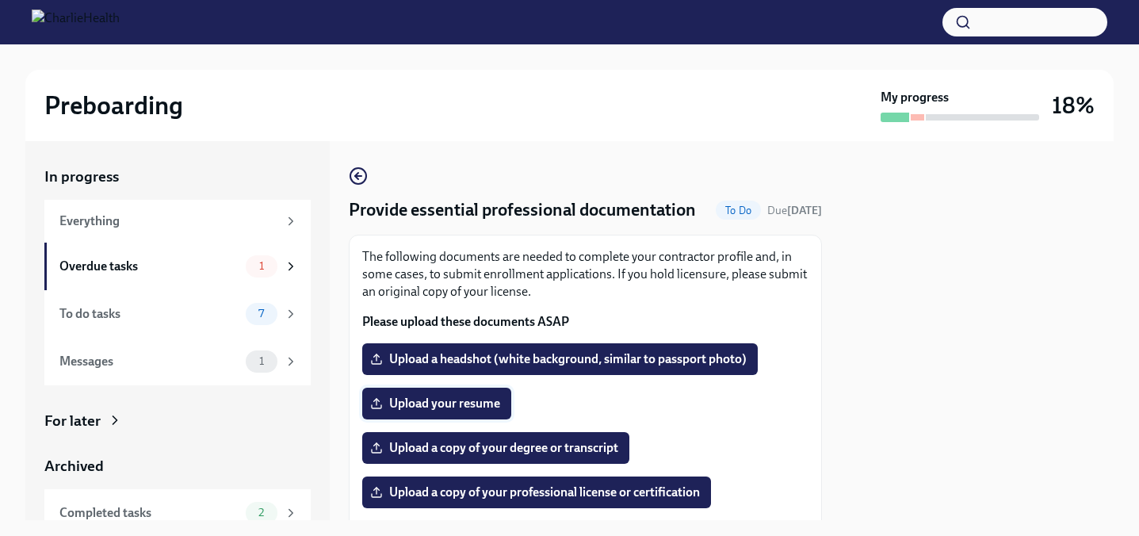
click at [460, 400] on span "Upload your resume" at bounding box center [436, 403] width 127 height 16
click at [0, 0] on input "Upload your resume" at bounding box center [0, 0] width 0 height 0
click at [578, 447] on span "Upload a copy of your degree or transcript" at bounding box center [495, 448] width 245 height 16
click at [0, 0] on input "Upload a copy of your degree or transcript" at bounding box center [0, 0] width 0 height 0
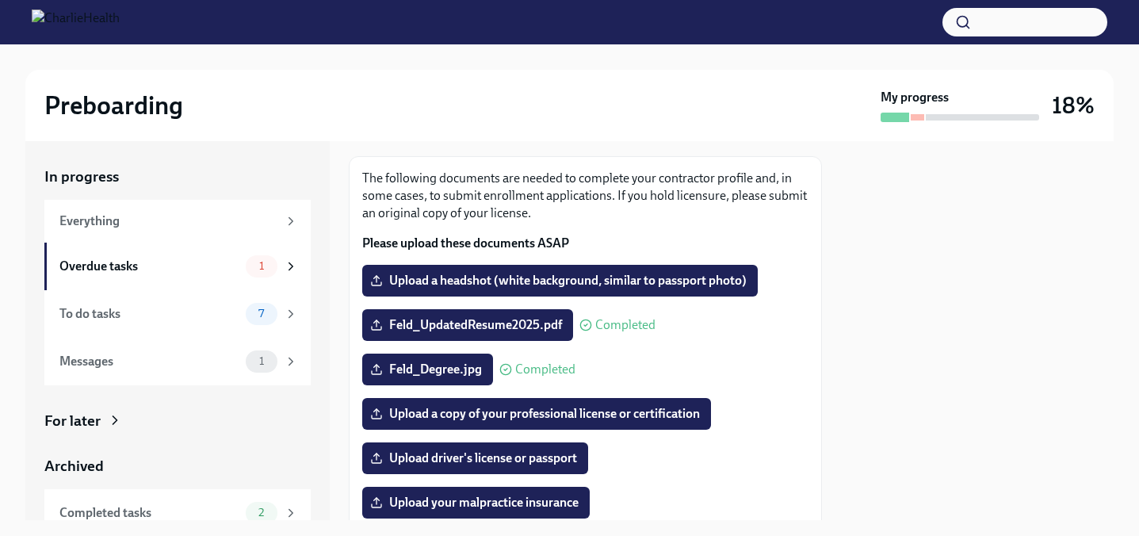
scroll to position [79, 0]
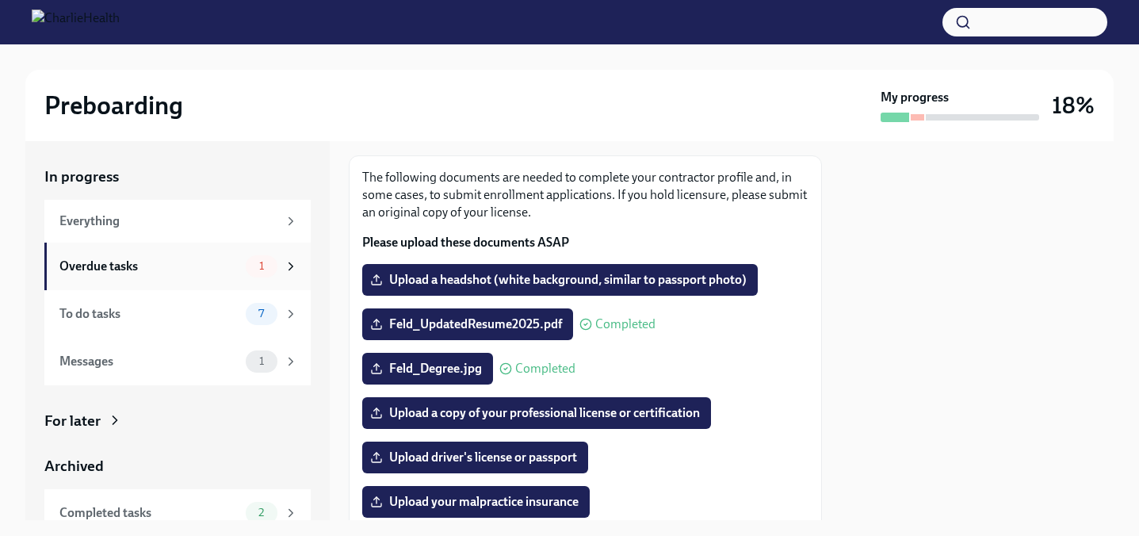
click at [272, 260] on span "1" at bounding box center [262, 266] width 24 height 12
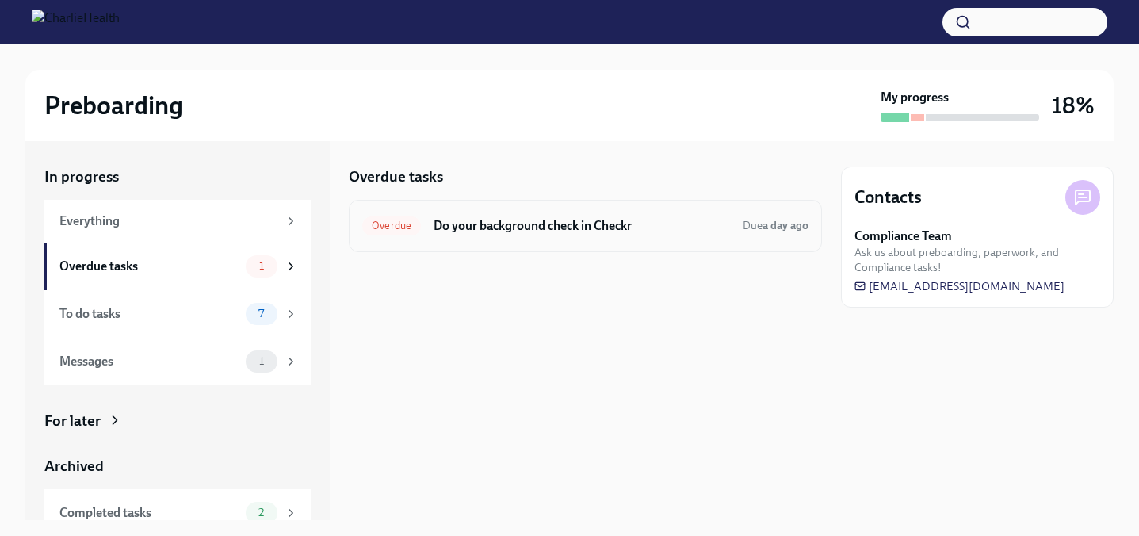
click at [544, 225] on h6 "Do your background check in Checkr" at bounding box center [581, 225] width 296 height 17
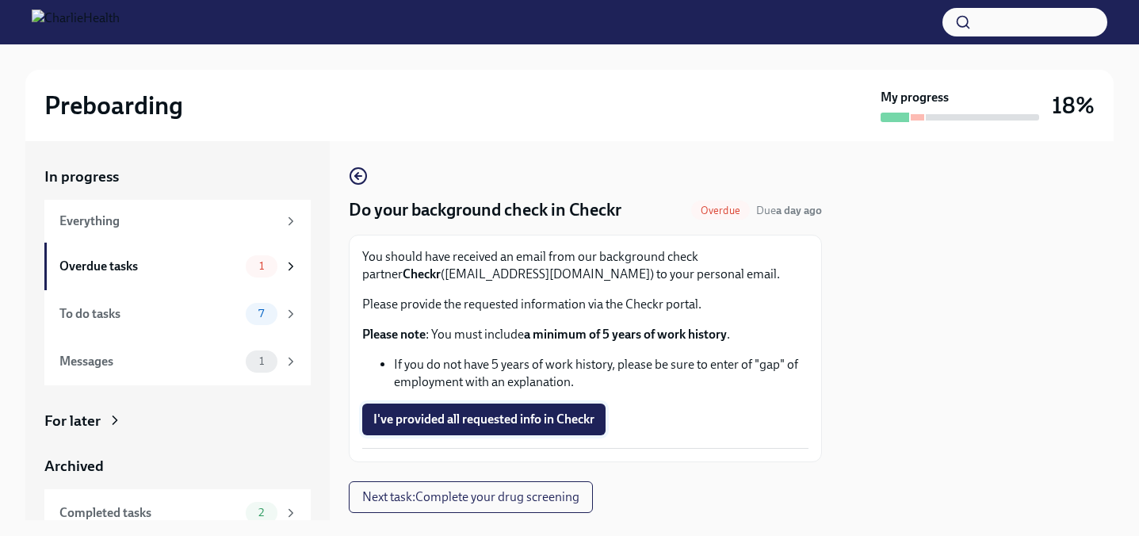
click at [554, 418] on span "I've provided all requested info in Checkr" at bounding box center [483, 419] width 221 height 16
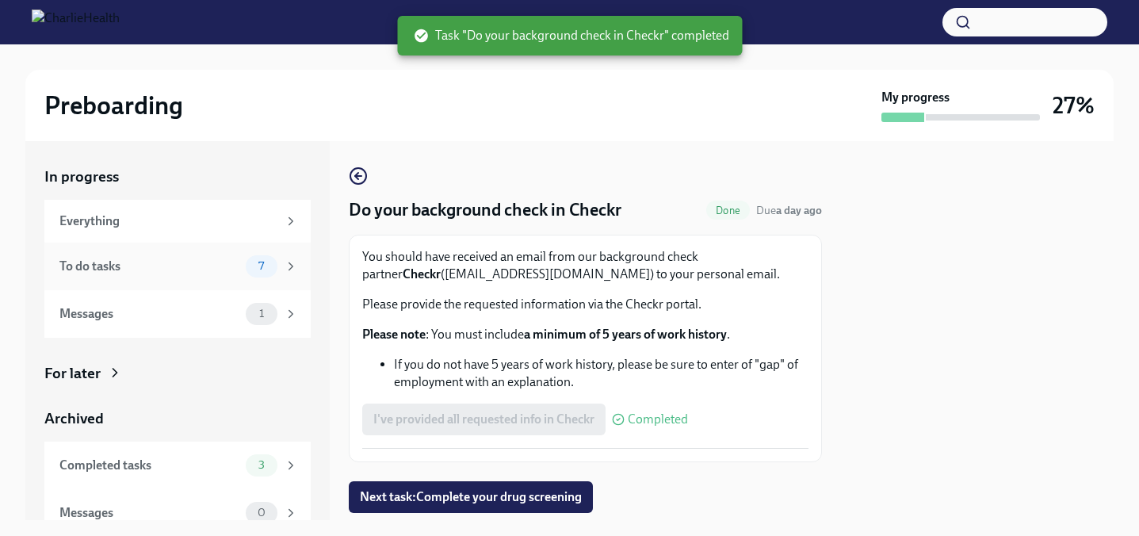
click at [212, 264] on div "To do tasks" at bounding box center [149, 265] width 180 height 17
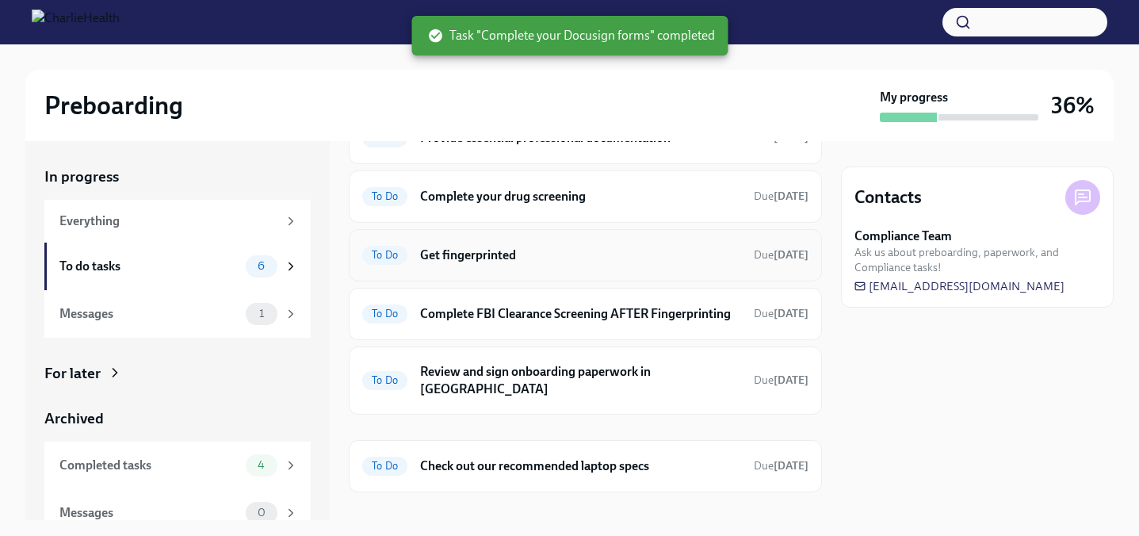
scroll to position [110, 0]
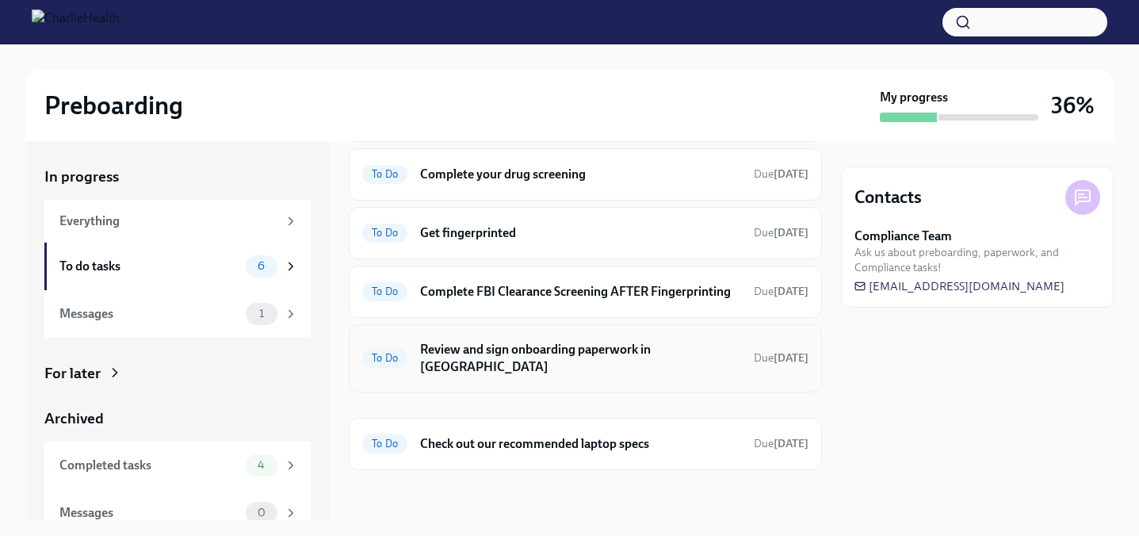
click at [535, 371] on h6 "Review and sign onboarding paperwork in [GEOGRAPHIC_DATA]" at bounding box center [580, 358] width 321 height 35
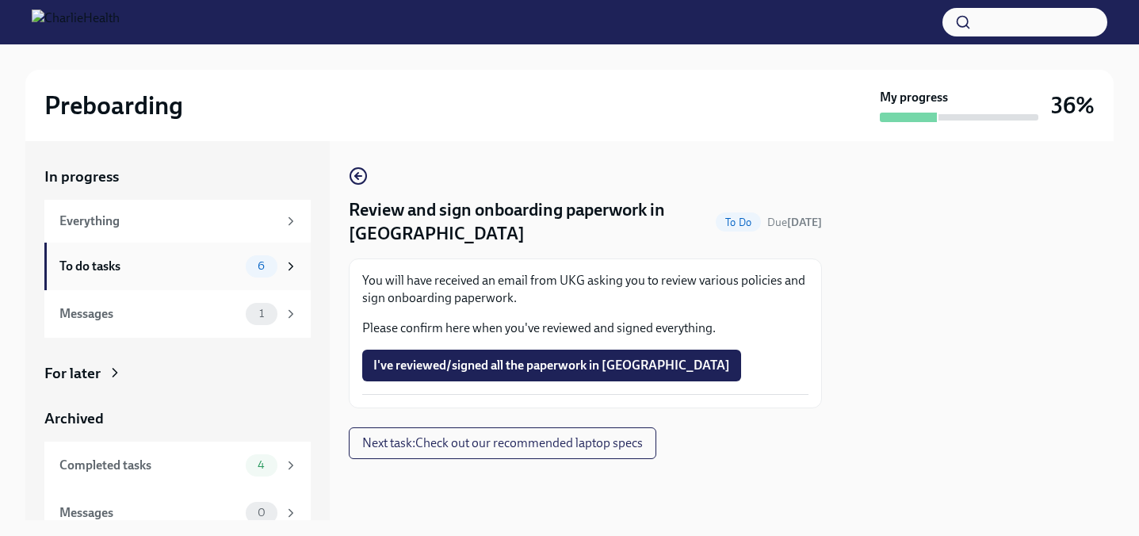
click at [186, 259] on div "To do tasks" at bounding box center [149, 265] width 180 height 17
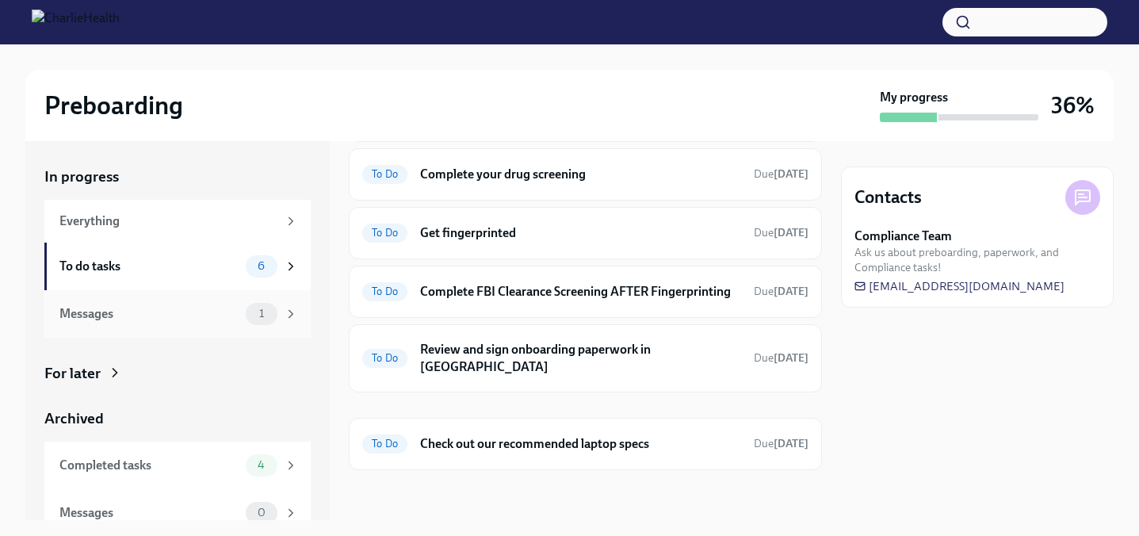
scroll to position [17, 0]
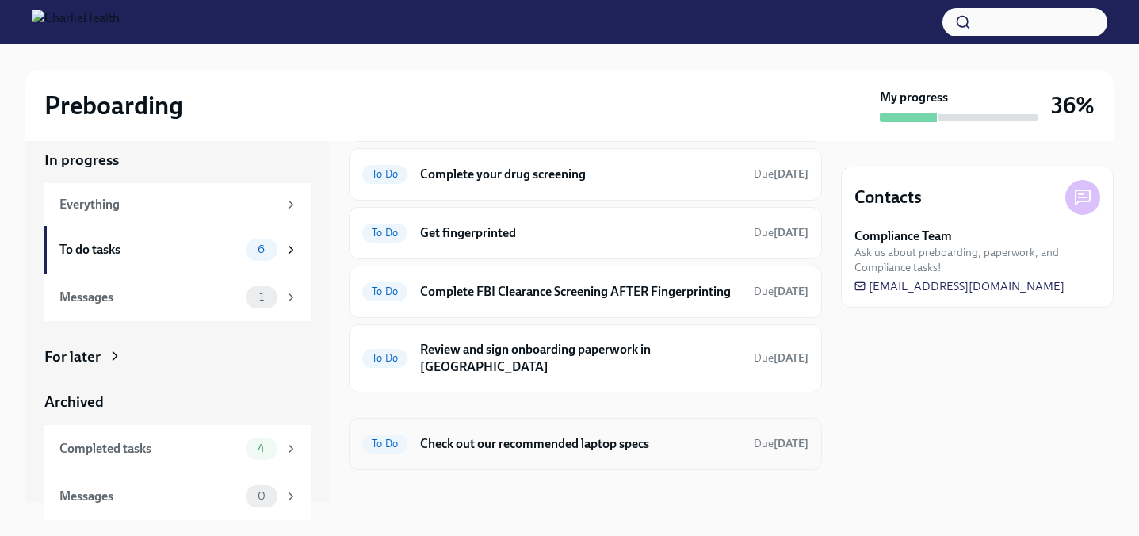
click at [442, 442] on h6 "Check out our recommended laptop specs" at bounding box center [580, 443] width 321 height 17
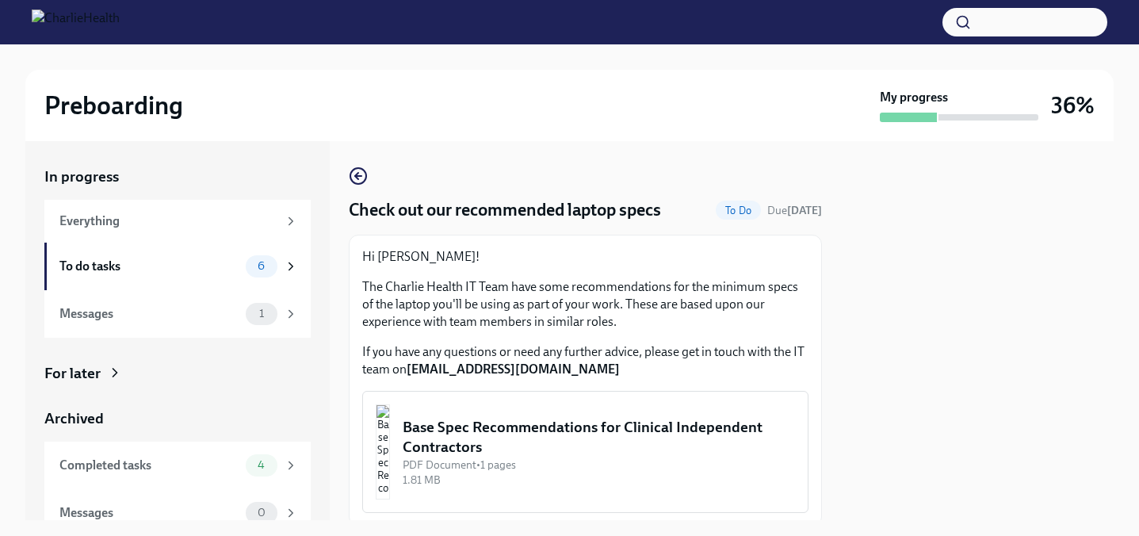
scroll to position [57, 0]
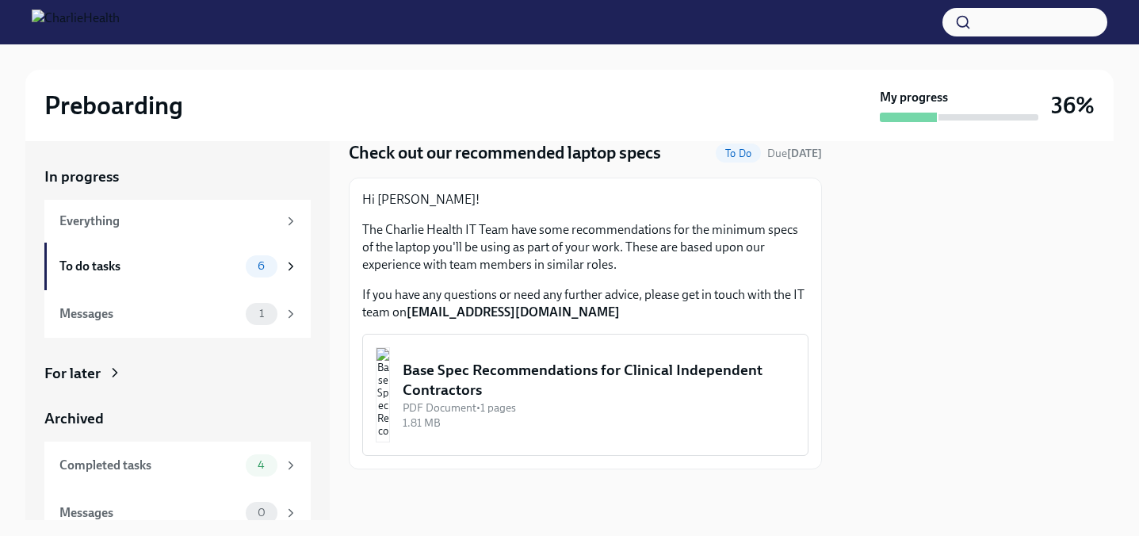
click at [553, 383] on div "Base Spec Recommendations for Clinical Independent Contractors" at bounding box center [598, 380] width 392 height 40
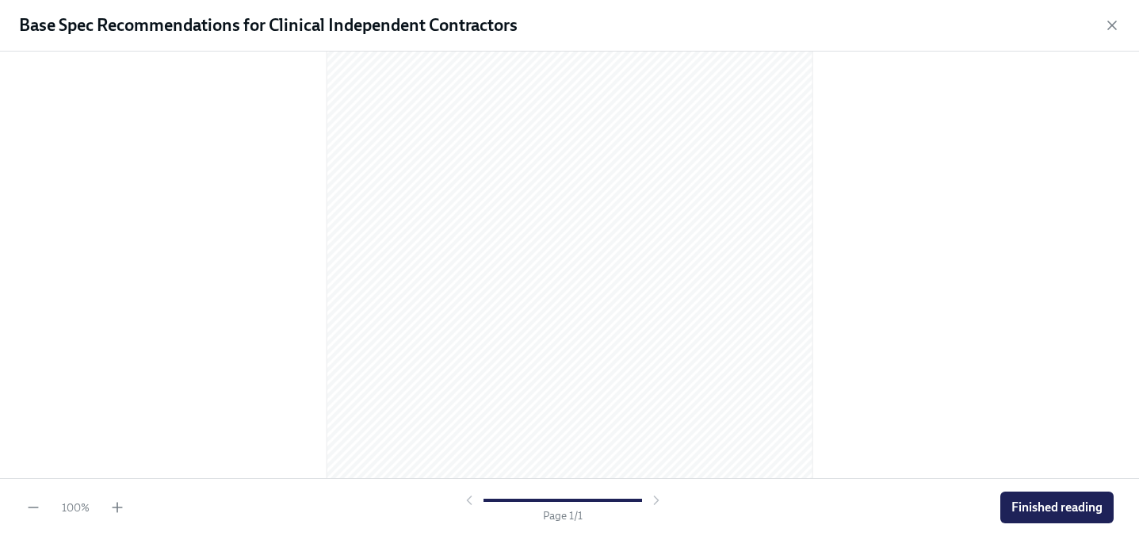
scroll to position [228, 0]
click at [1018, 501] on span "Finished reading" at bounding box center [1056, 507] width 91 height 16
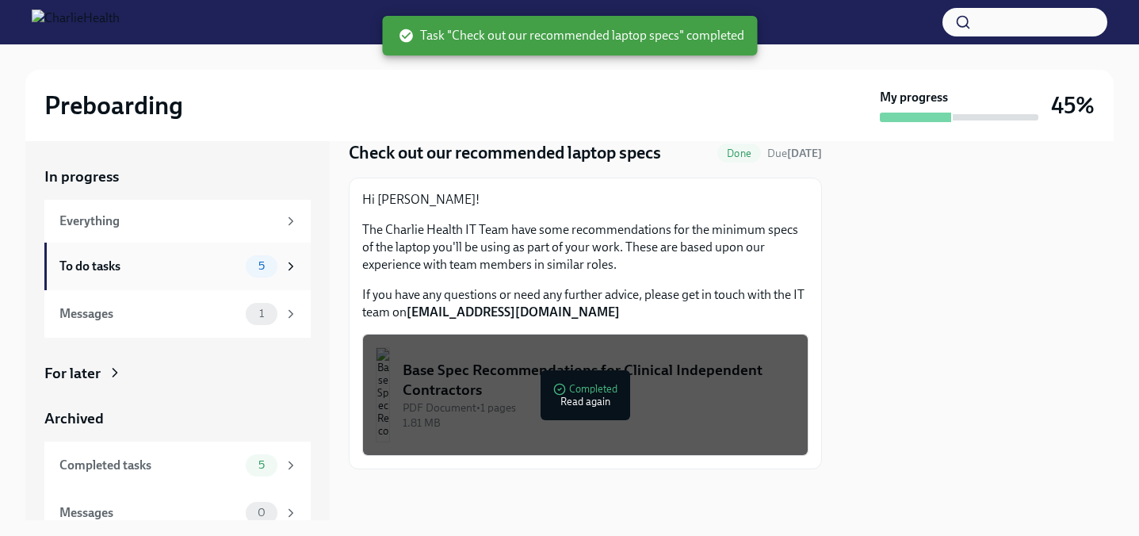
click at [242, 257] on div "To do tasks 5" at bounding box center [178, 266] width 238 height 22
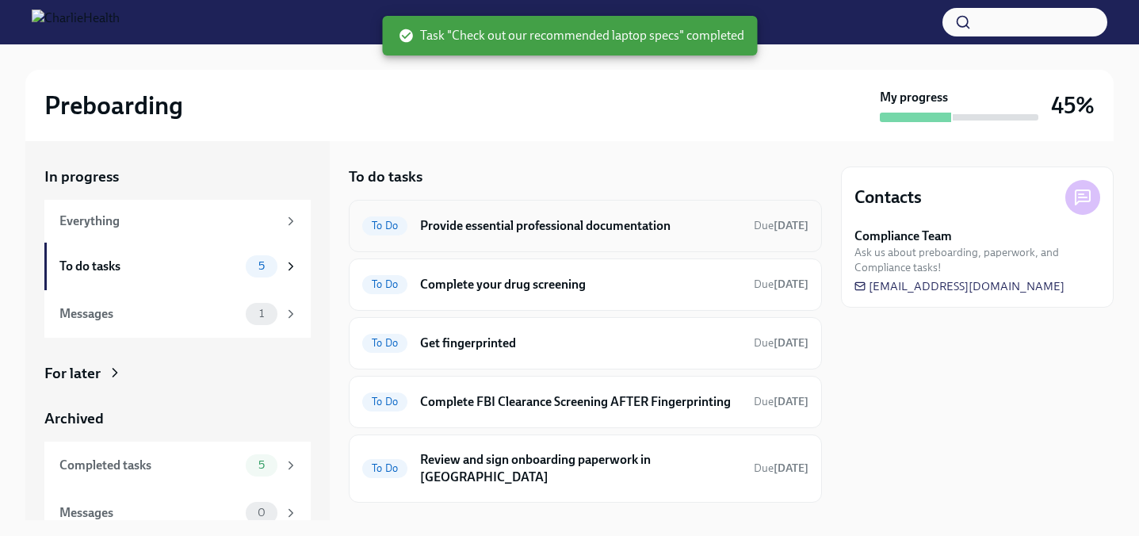
click at [544, 238] on div "To Do Provide essential professional documentation Due [DATE]" at bounding box center [585, 226] width 473 height 52
click at [544, 226] on h6 "Provide essential professional documentation" at bounding box center [580, 225] width 321 height 17
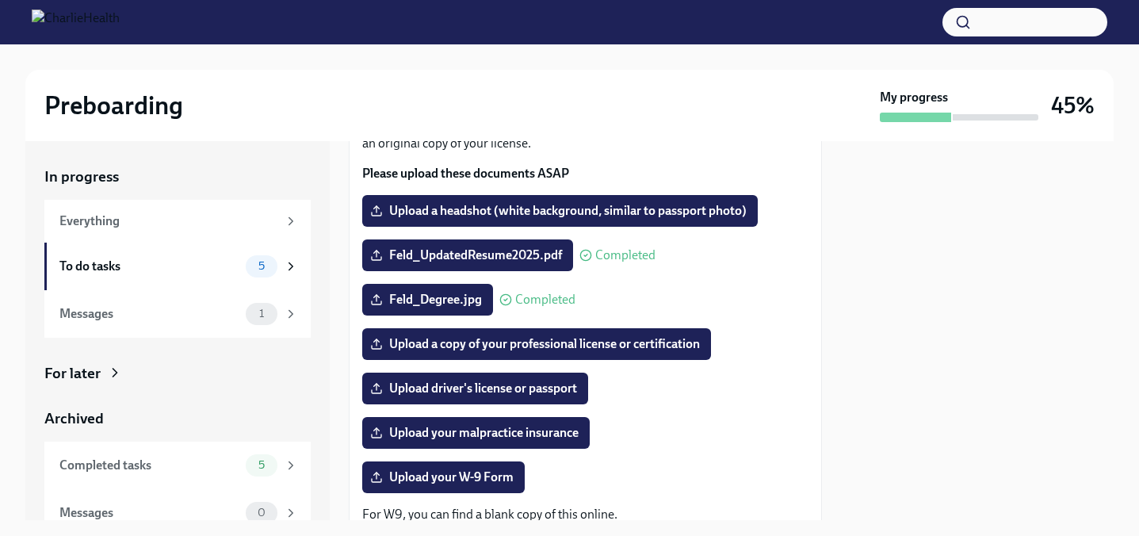
scroll to position [150, 0]
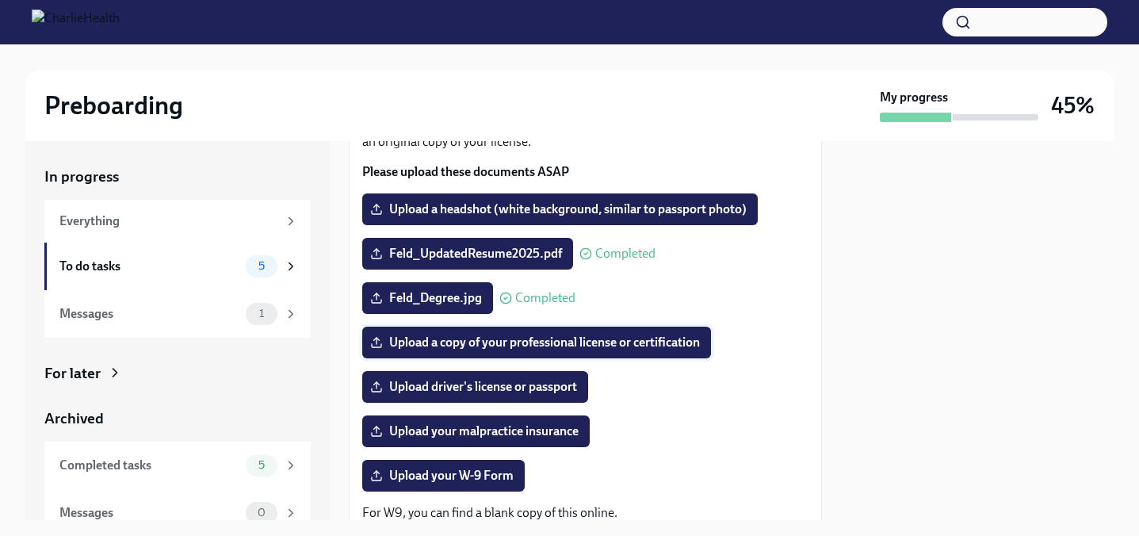
click at [533, 346] on span "Upload a copy of your professional license or certification" at bounding box center [536, 342] width 326 height 16
click at [0, 0] on input "Upload a copy of your professional license or certification" at bounding box center [0, 0] width 0 height 0
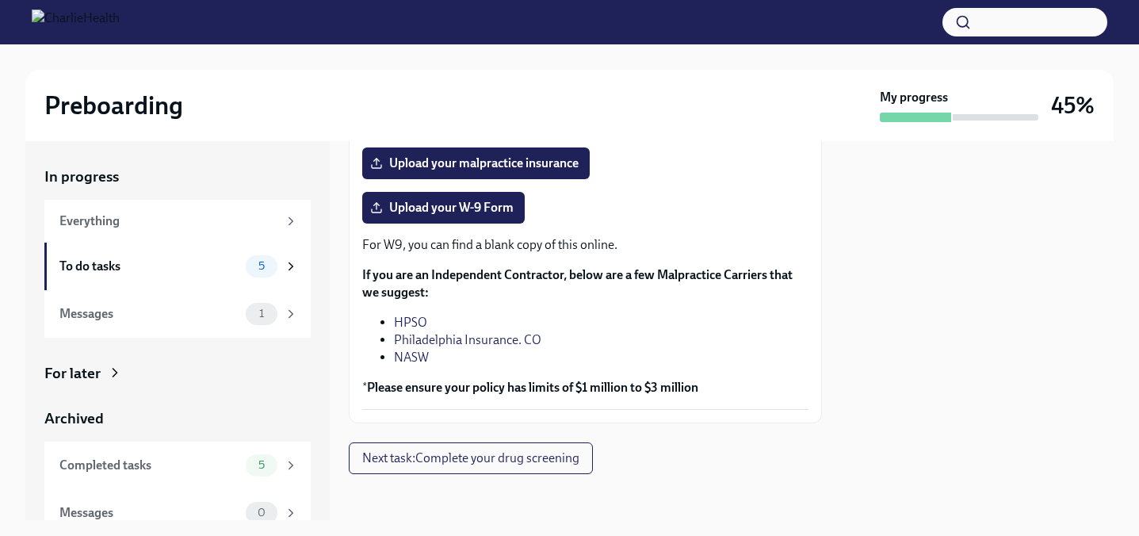
scroll to position [422, 0]
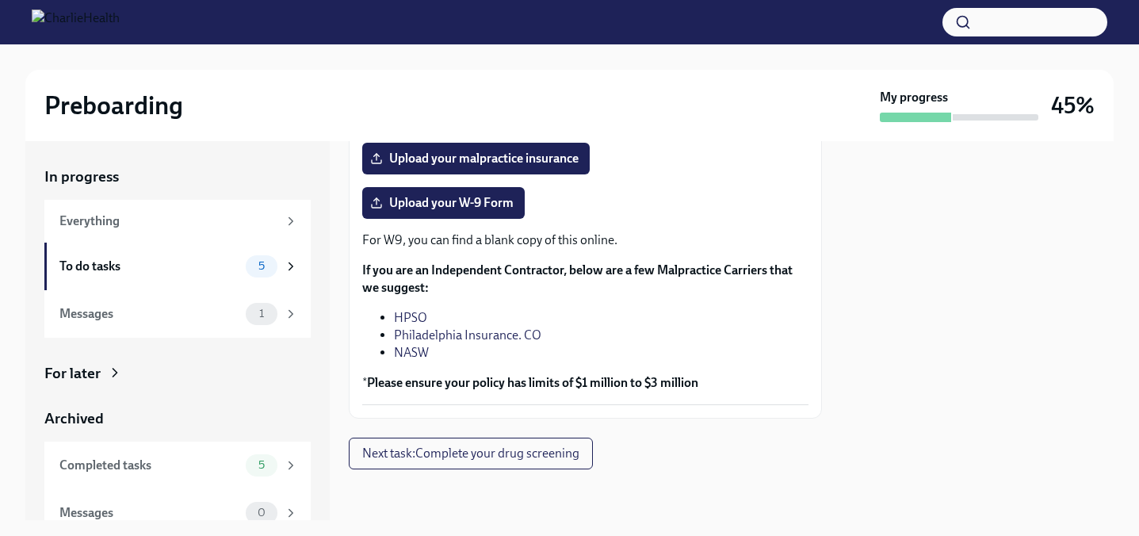
click at [414, 353] on link "NASW" at bounding box center [411, 352] width 35 height 15
click at [493, 339] on link "Philadelphia Insurance. CO" at bounding box center [467, 334] width 147 height 15
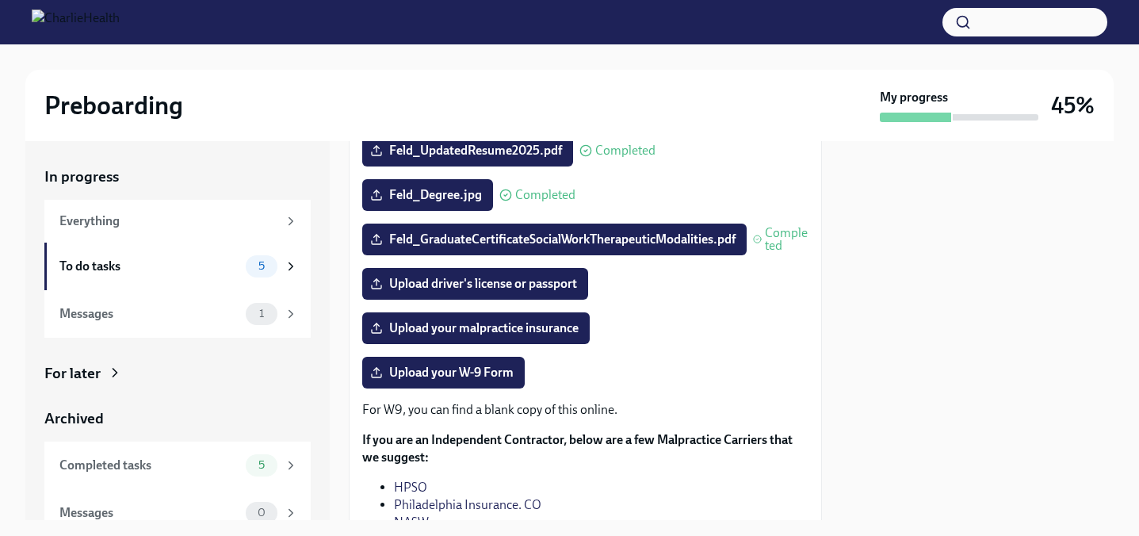
scroll to position [264, 0]
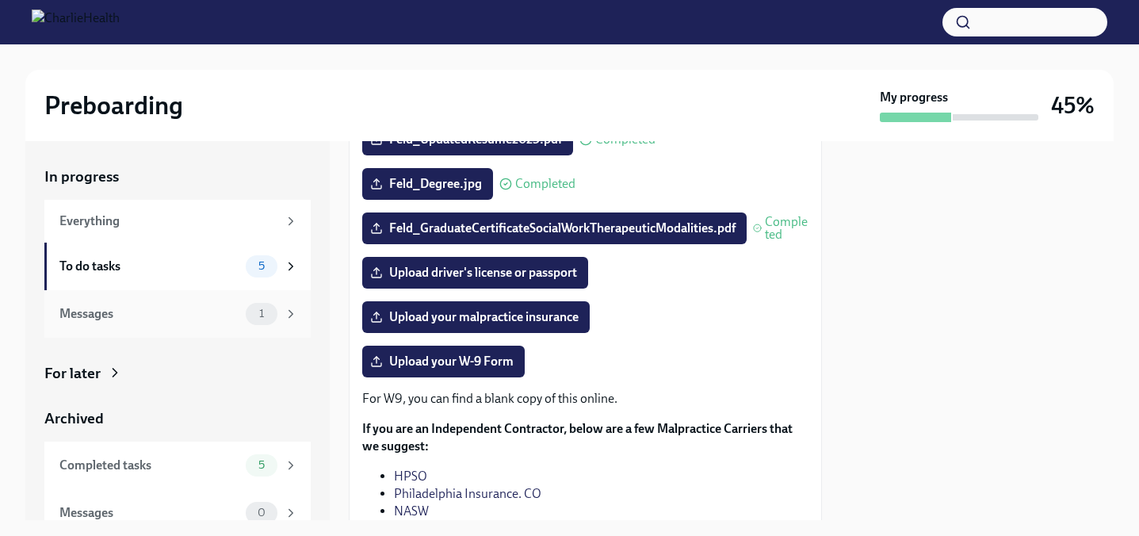
click at [237, 315] on div "Messages" at bounding box center [149, 313] width 180 height 17
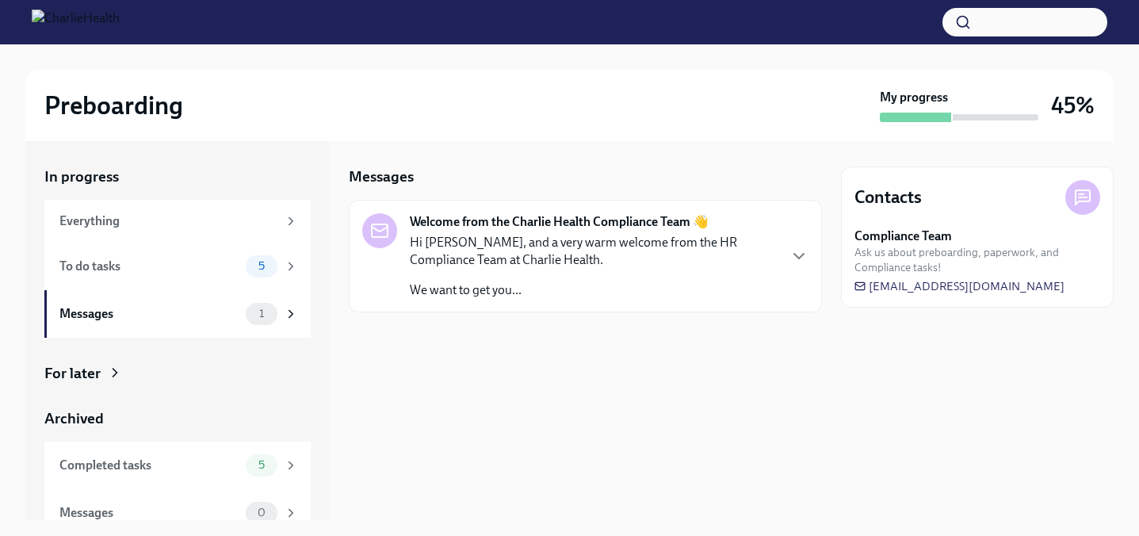
click at [683, 267] on p "Hi [PERSON_NAME], and a very warm welcome from the HR Compliance Team at Charli…" at bounding box center [593, 251] width 367 height 35
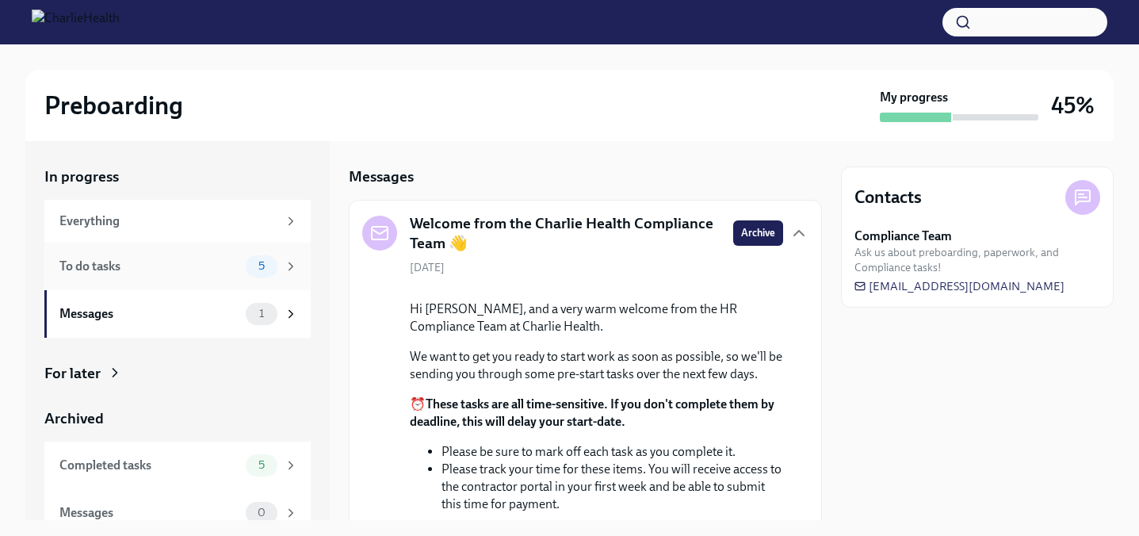
click at [180, 277] on div "To do tasks 5" at bounding box center [177, 266] width 266 height 48
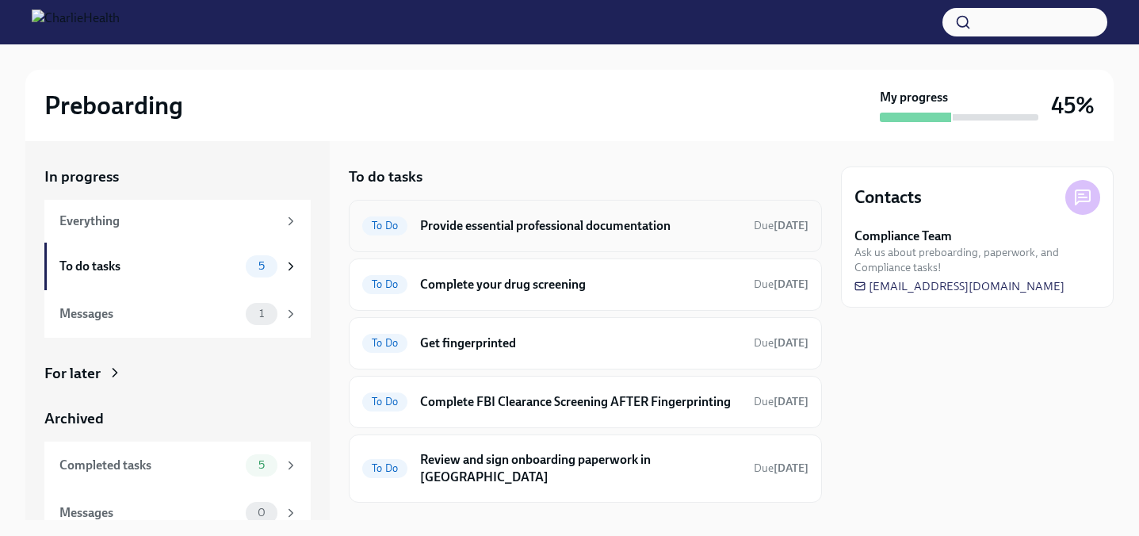
click at [597, 241] on div "To Do Provide essential professional documentation Due [DATE]" at bounding box center [585, 226] width 473 height 52
click at [589, 225] on h6 "Provide essential professional documentation" at bounding box center [580, 225] width 321 height 17
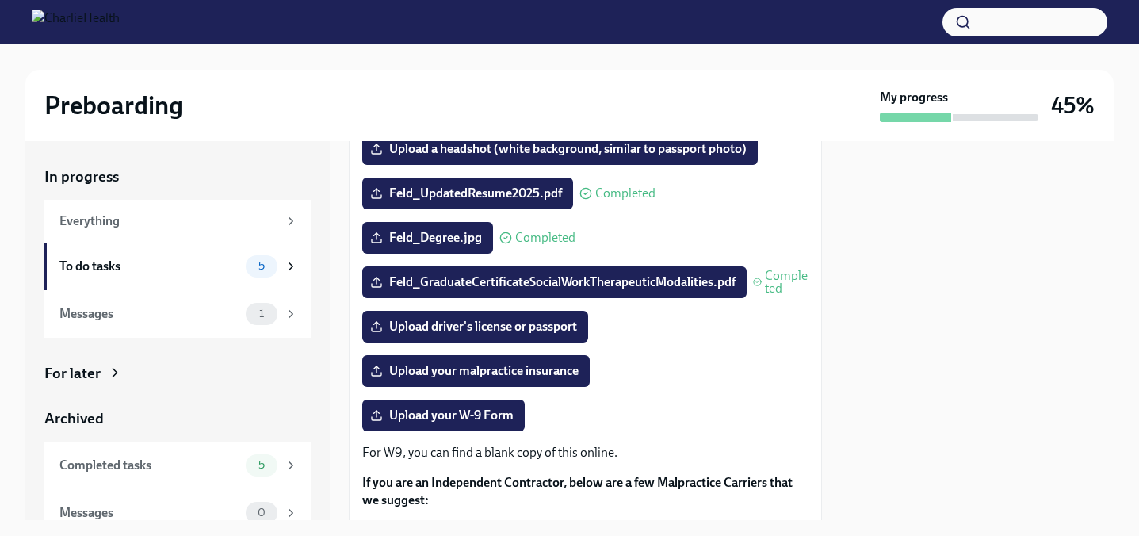
scroll to position [215, 0]
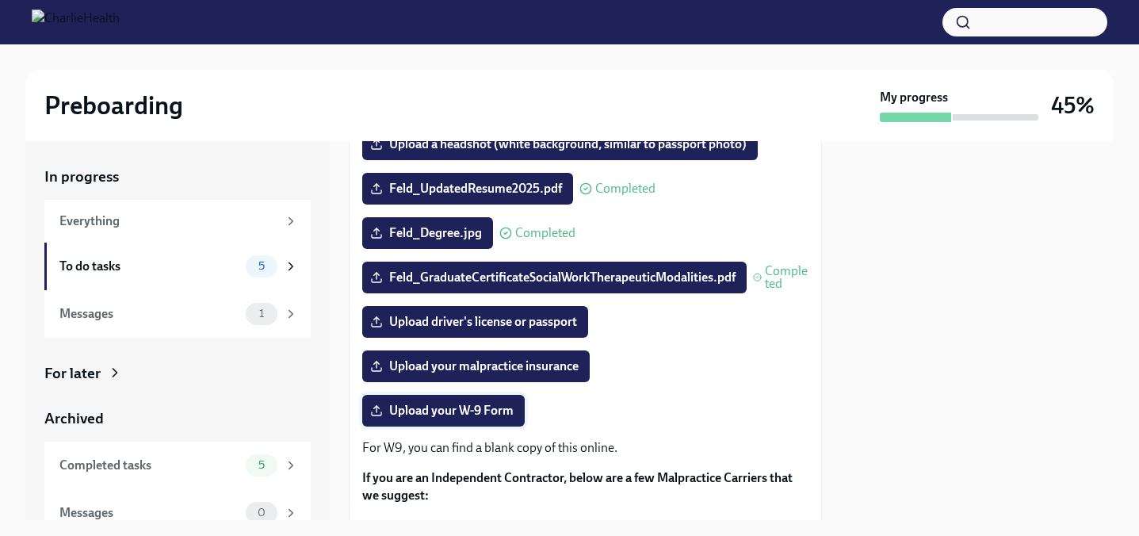
click at [492, 415] on span "Upload your W-9 Form" at bounding box center [443, 410] width 140 height 16
click at [0, 0] on input "Upload your W-9 Form" at bounding box center [0, 0] width 0 height 0
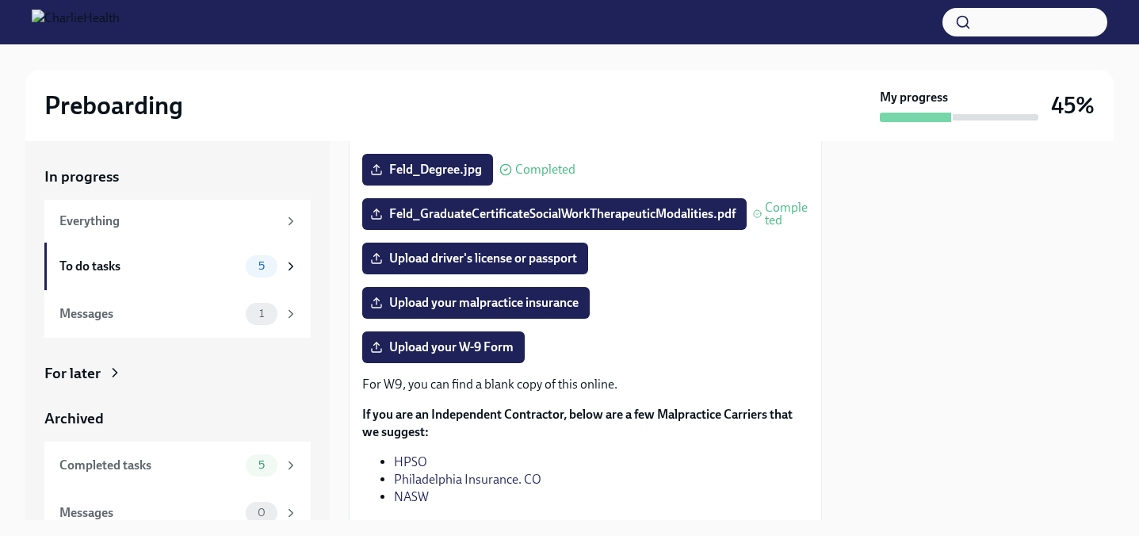
scroll to position [273, 0]
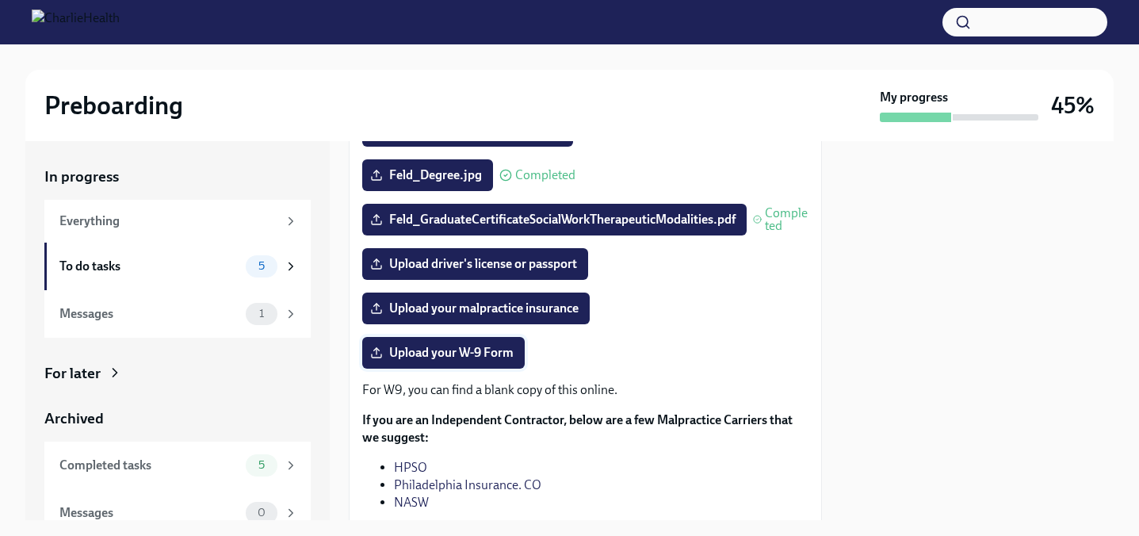
click at [480, 356] on span "Upload your W-9 Form" at bounding box center [443, 353] width 140 height 16
click at [0, 0] on input "Upload your W-9 Form" at bounding box center [0, 0] width 0 height 0
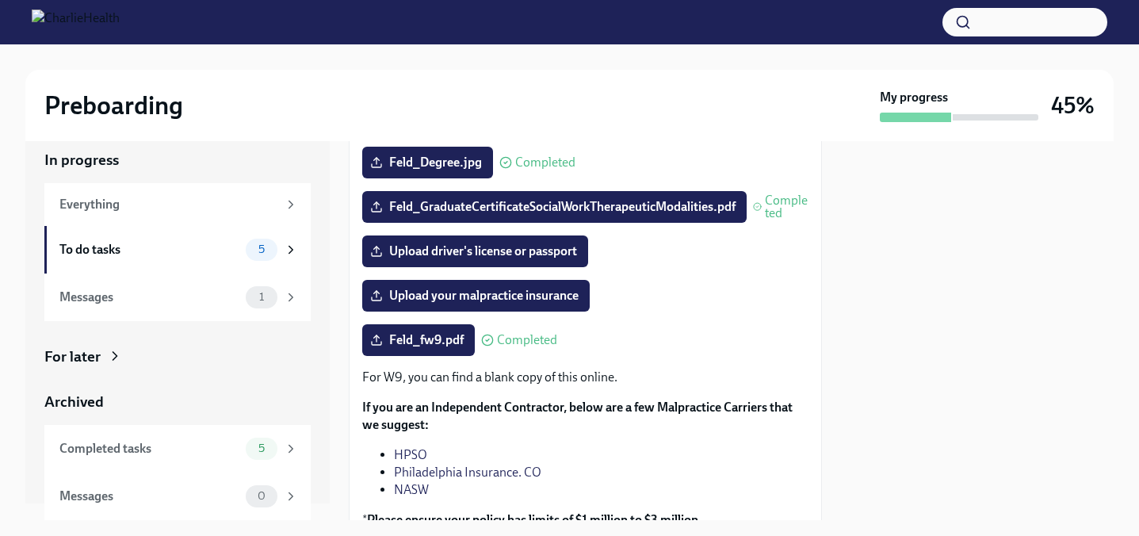
scroll to position [286, 0]
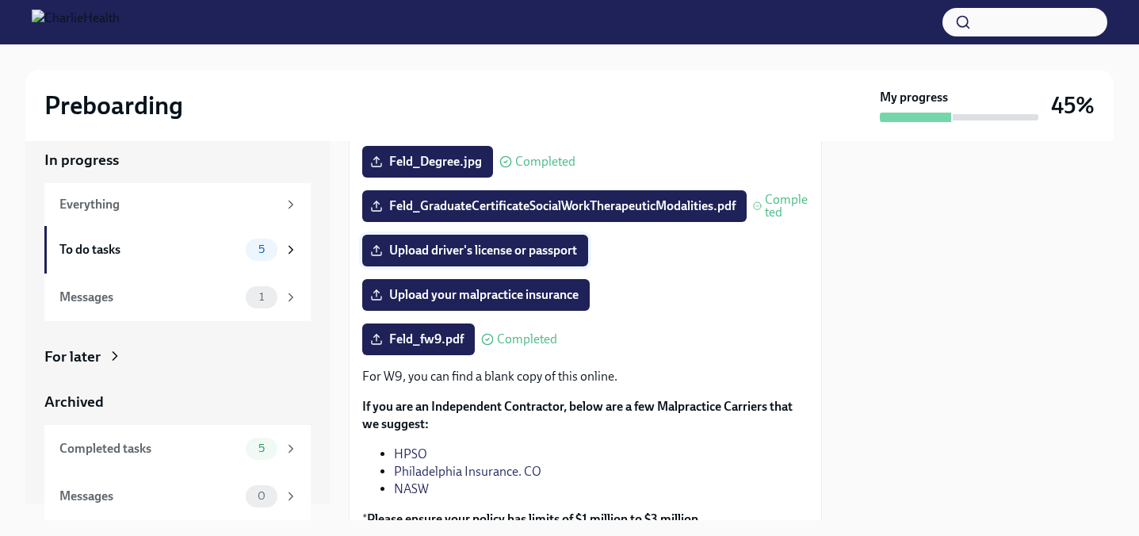
click at [553, 255] on span "Upload driver's license or passport" at bounding box center [475, 250] width 204 height 16
click at [0, 0] on input "Upload driver's license or passport" at bounding box center [0, 0] width 0 height 0
click at [513, 242] on label "Upload driver's license or passport" at bounding box center [475, 251] width 226 height 32
click at [0, 0] on input "Upload driver's license or passport" at bounding box center [0, 0] width 0 height 0
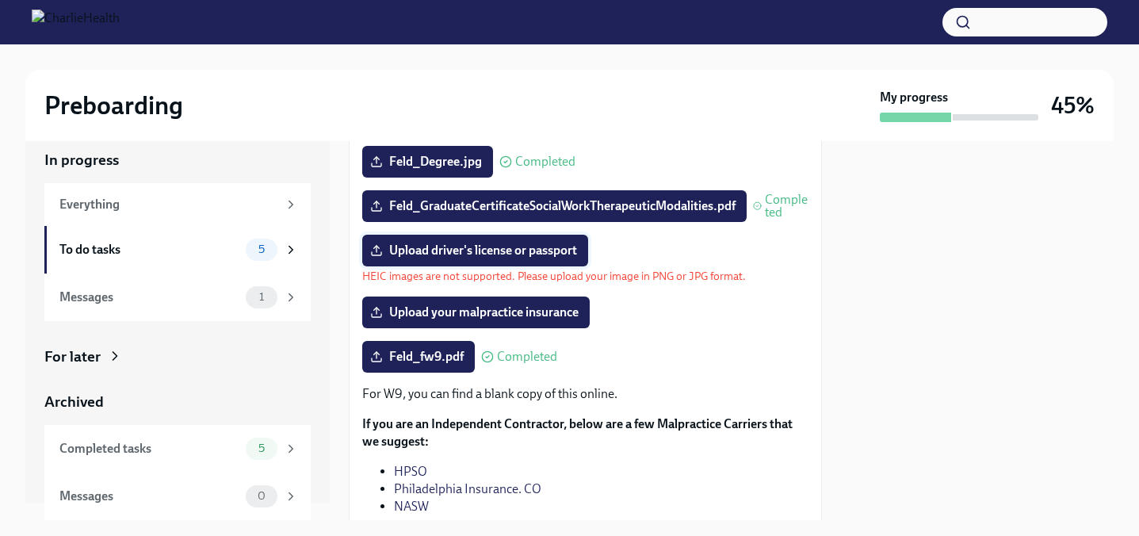
click at [423, 259] on label "Upload driver's license or passport" at bounding box center [475, 251] width 226 height 32
click at [0, 0] on input "Upload driver's license or passport" at bounding box center [0, 0] width 0 height 0
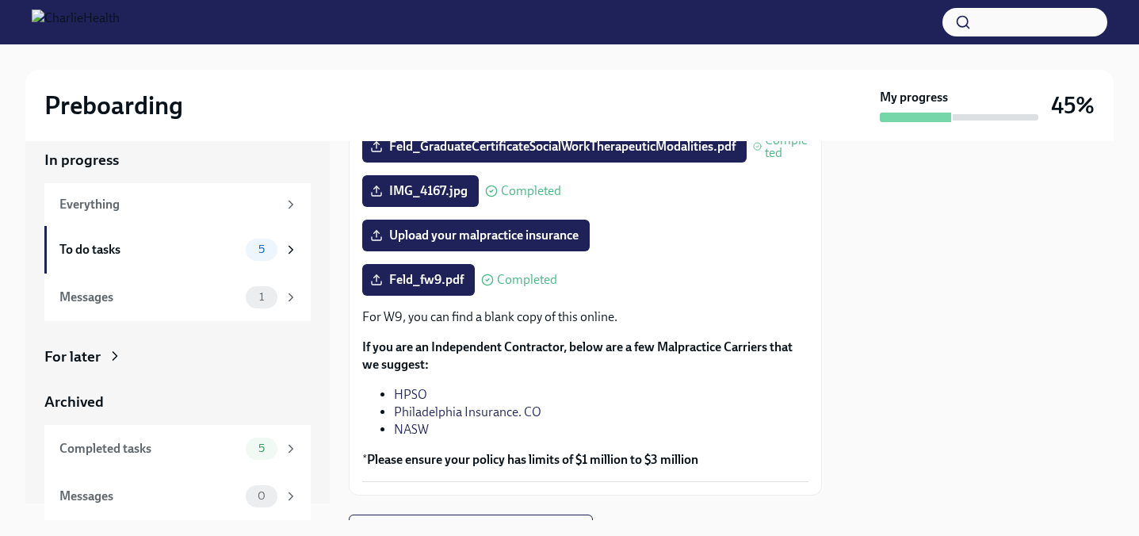
scroll to position [0, 0]
